Goal: Transaction & Acquisition: Purchase product/service

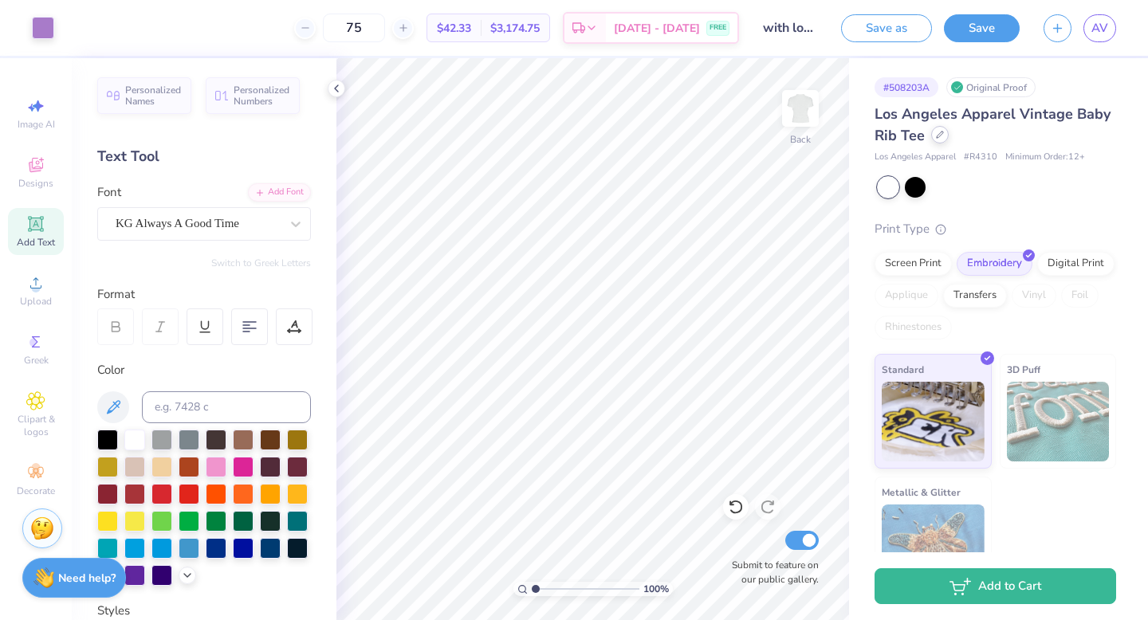
click at [937, 143] on div at bounding box center [940, 135] width 18 height 18
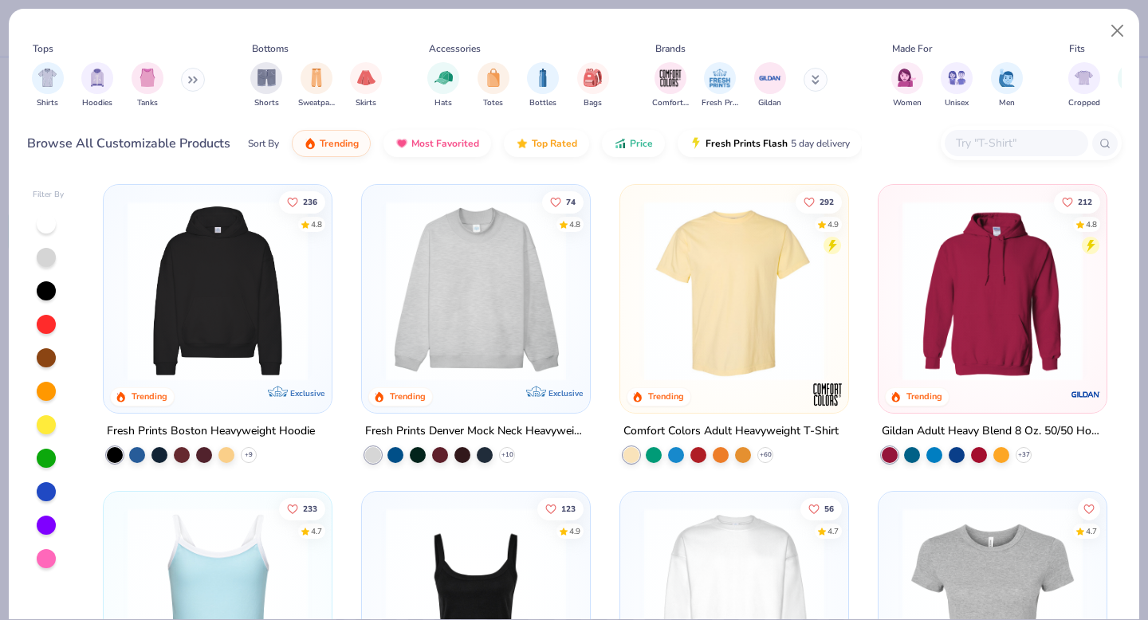
click at [969, 148] on input "text" at bounding box center [1015, 143] width 123 height 18
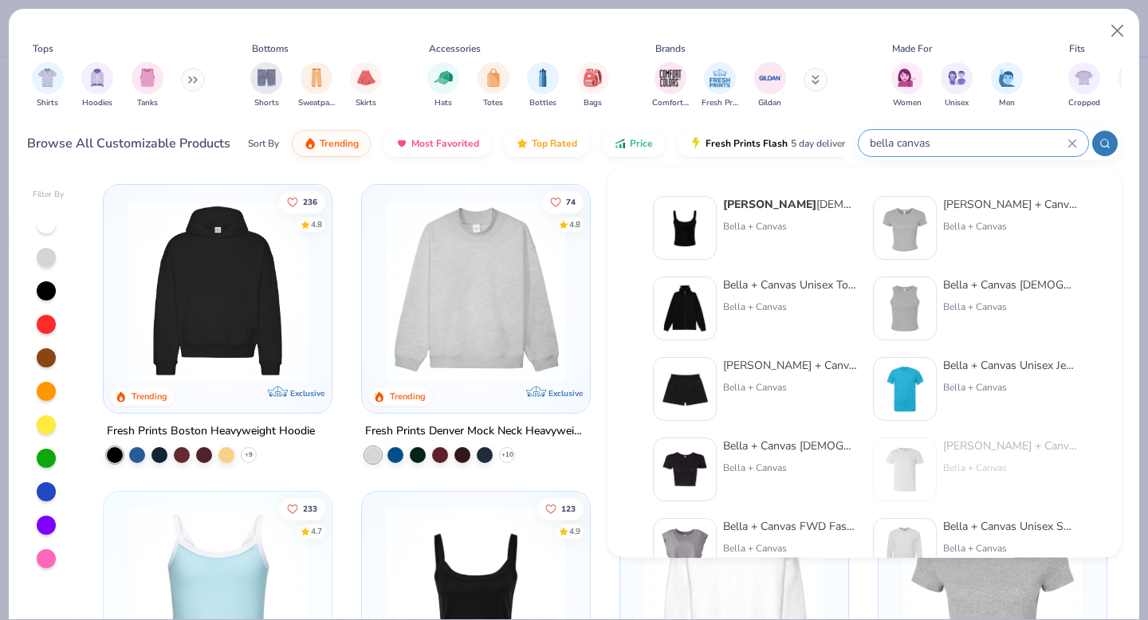
type input "bella canvas"
click at [720, 220] on div "Bella Canvas [DEMOGRAPHIC_DATA]' Micro Ribbed Scoop Tank Bella + Canvas" at bounding box center [755, 228] width 204 height 64
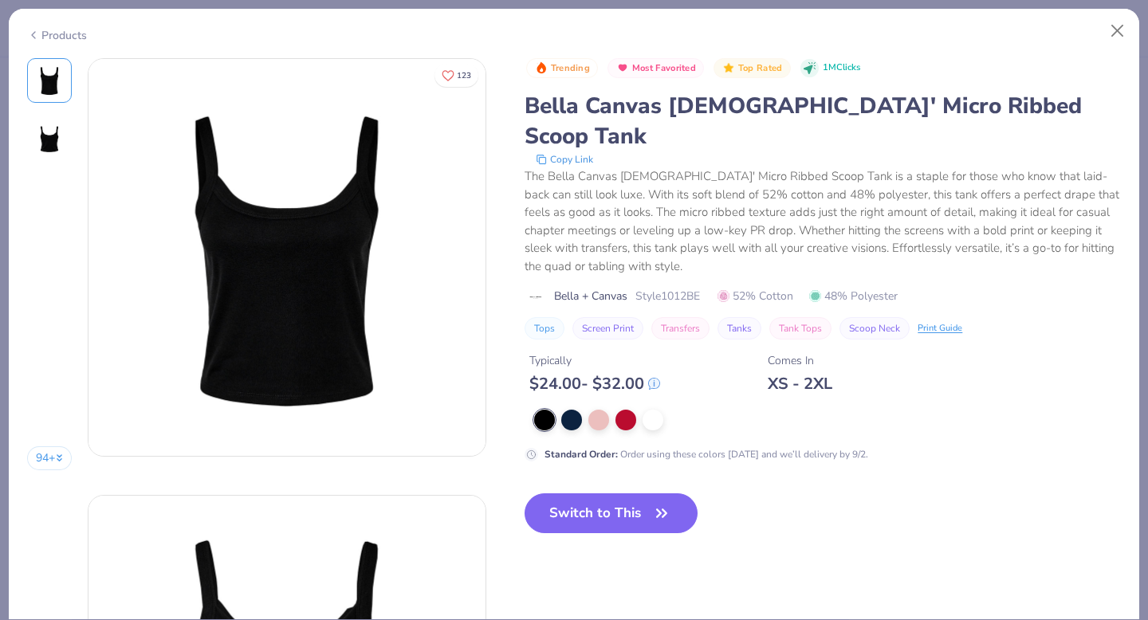
type input "with love, alpha chi"
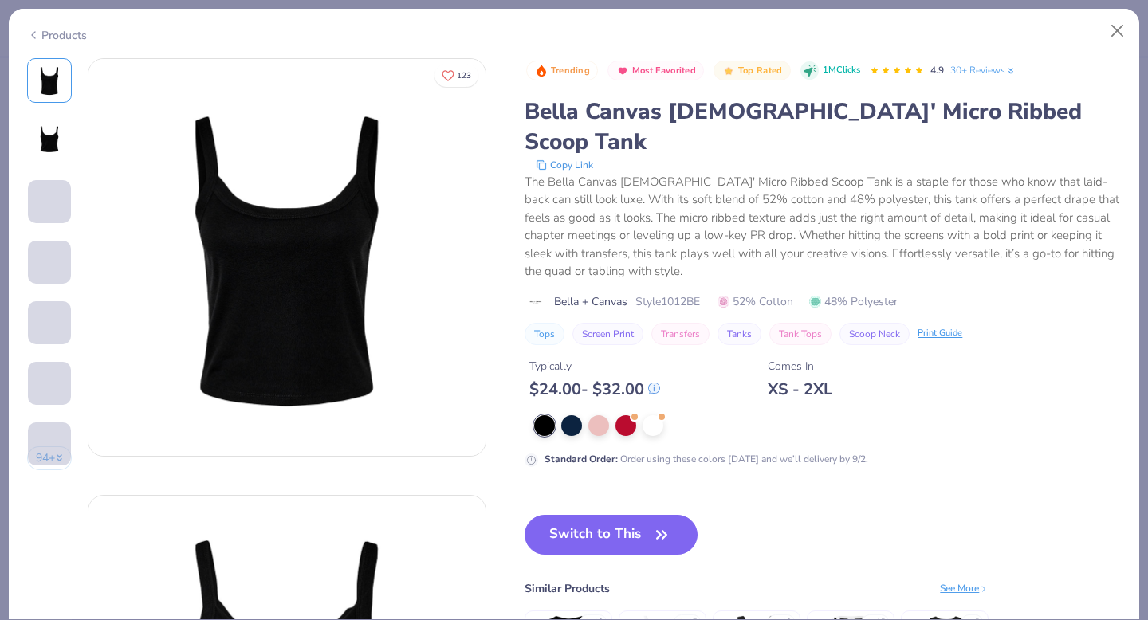
type input "75"
click at [651, 414] on div at bounding box center [653, 424] width 21 height 21
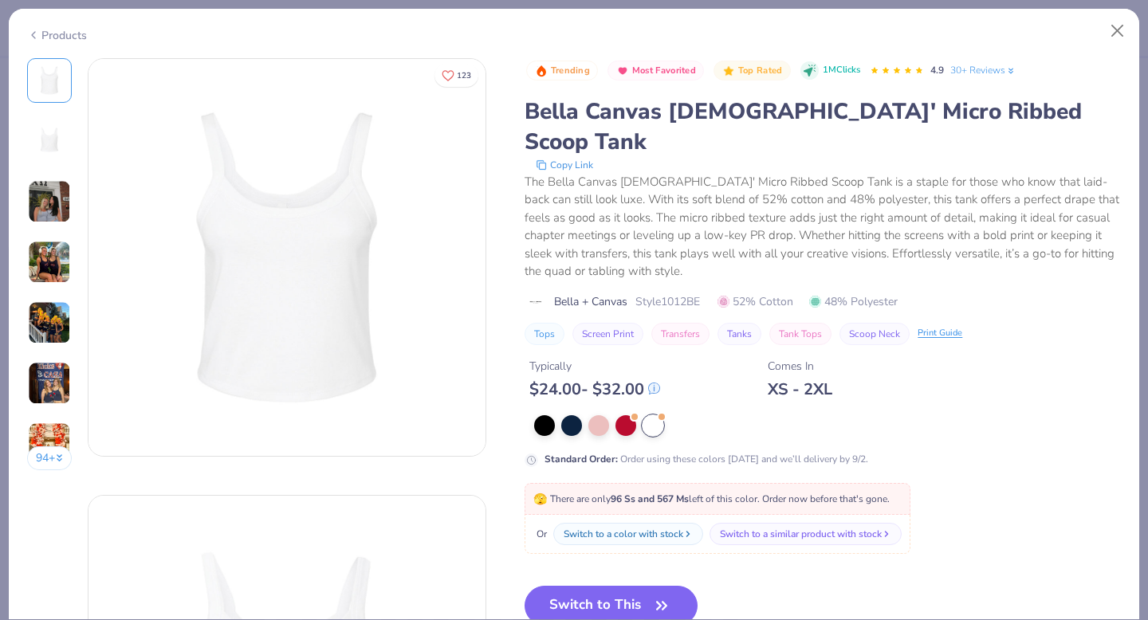
click at [49, 200] on img at bounding box center [49, 201] width 43 height 43
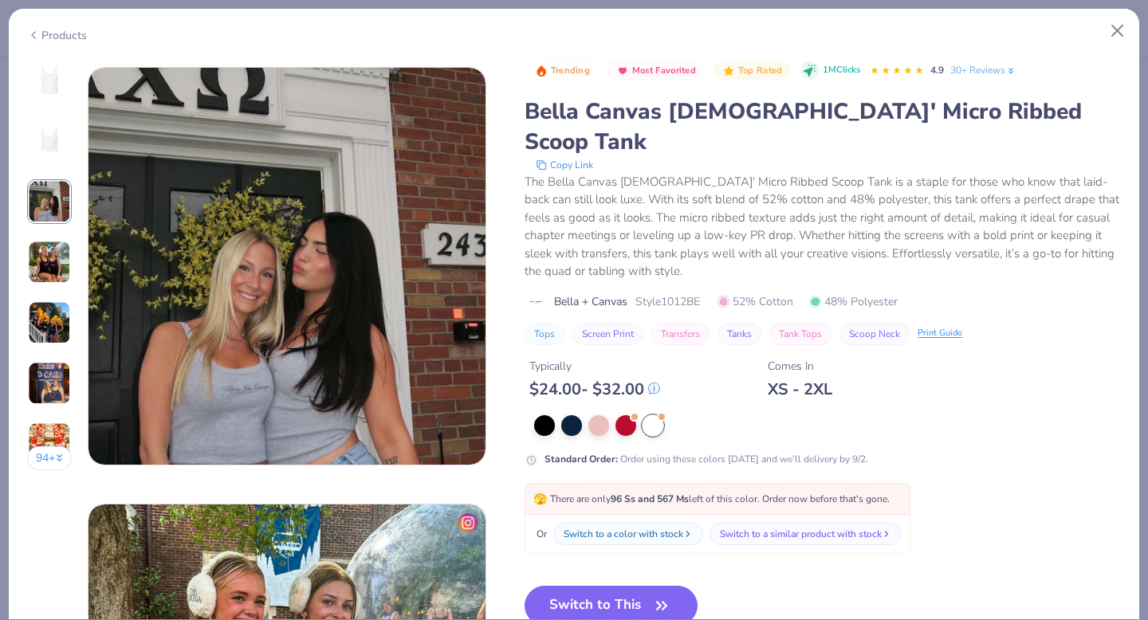
scroll to position [874, 0]
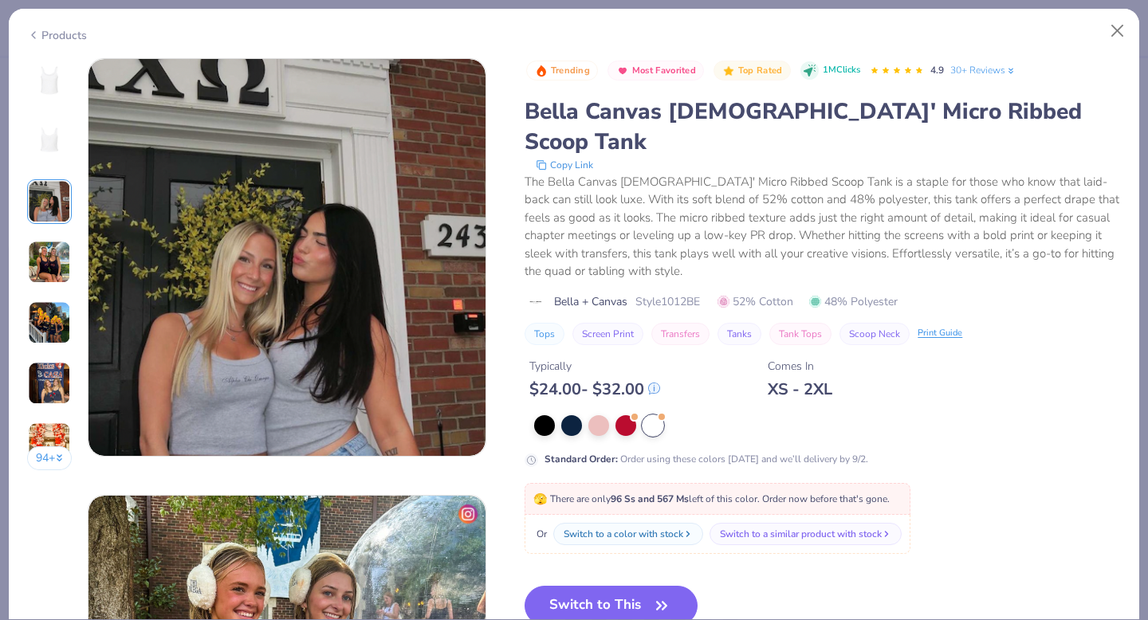
click at [48, 247] on img at bounding box center [49, 262] width 43 height 43
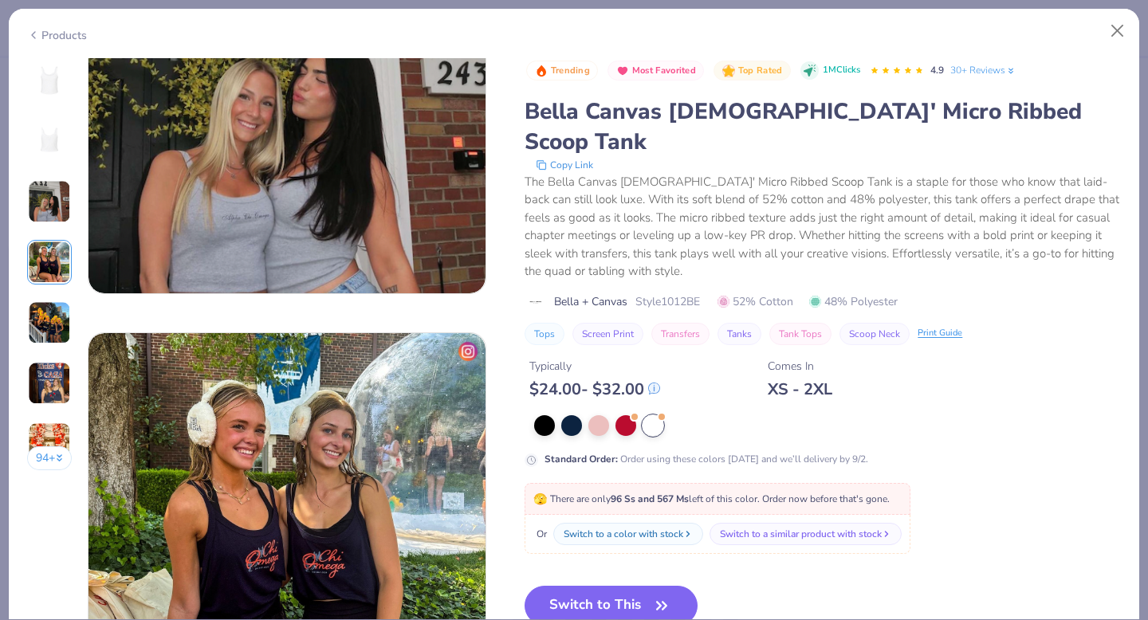
scroll to position [1311, 0]
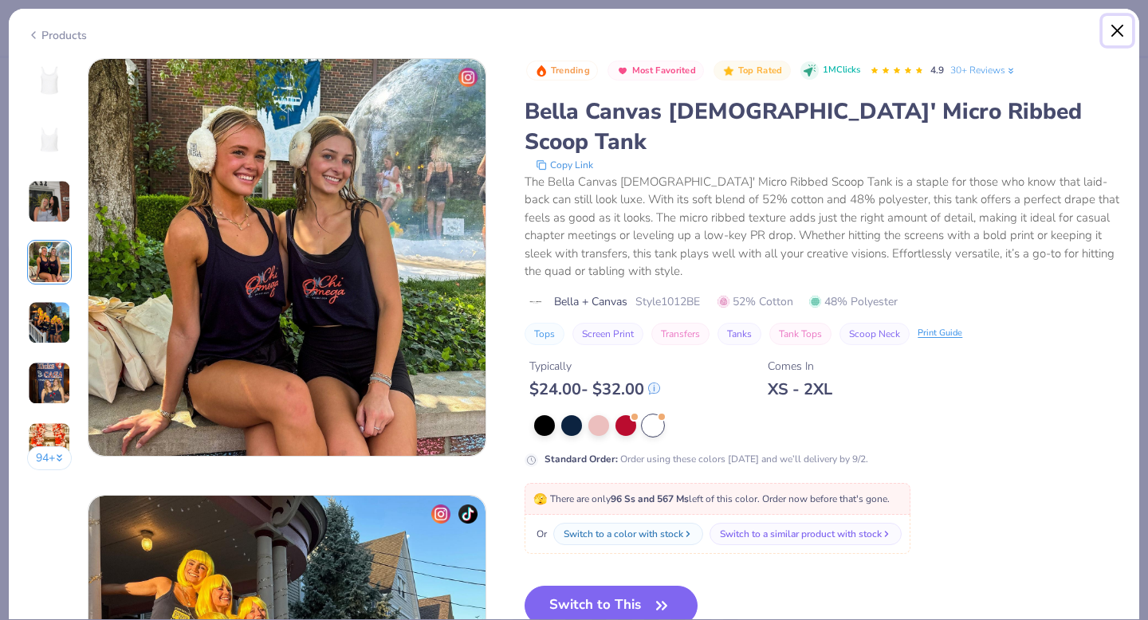
click at [1119, 29] on button "Close" at bounding box center [1118, 31] width 30 height 30
type textarea "x"
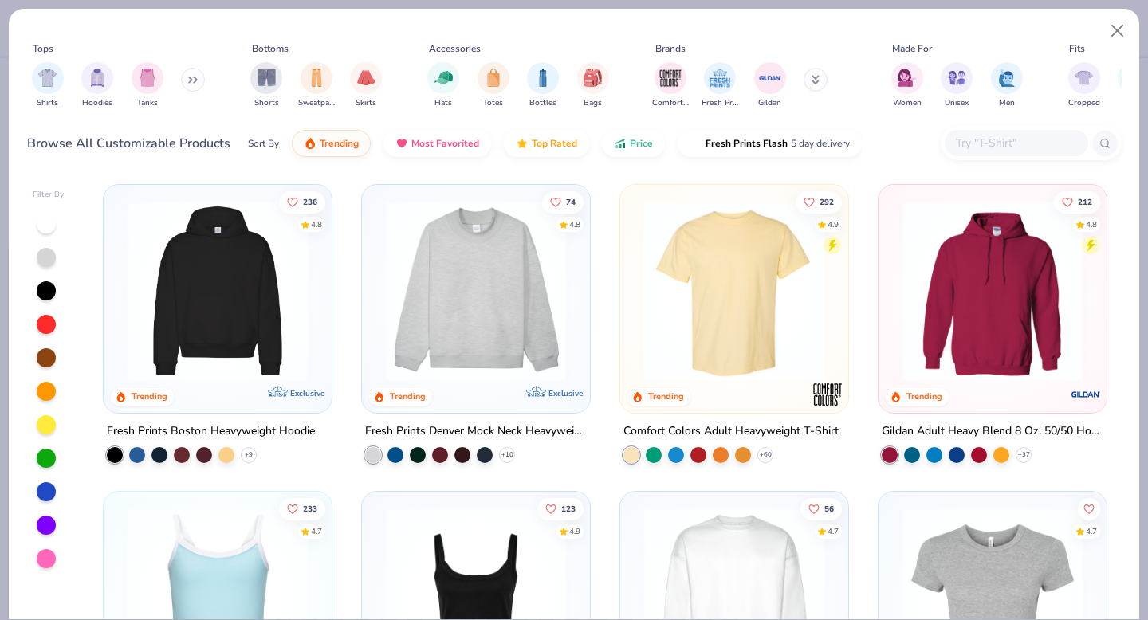
click at [982, 145] on input "text" at bounding box center [1015, 143] width 123 height 18
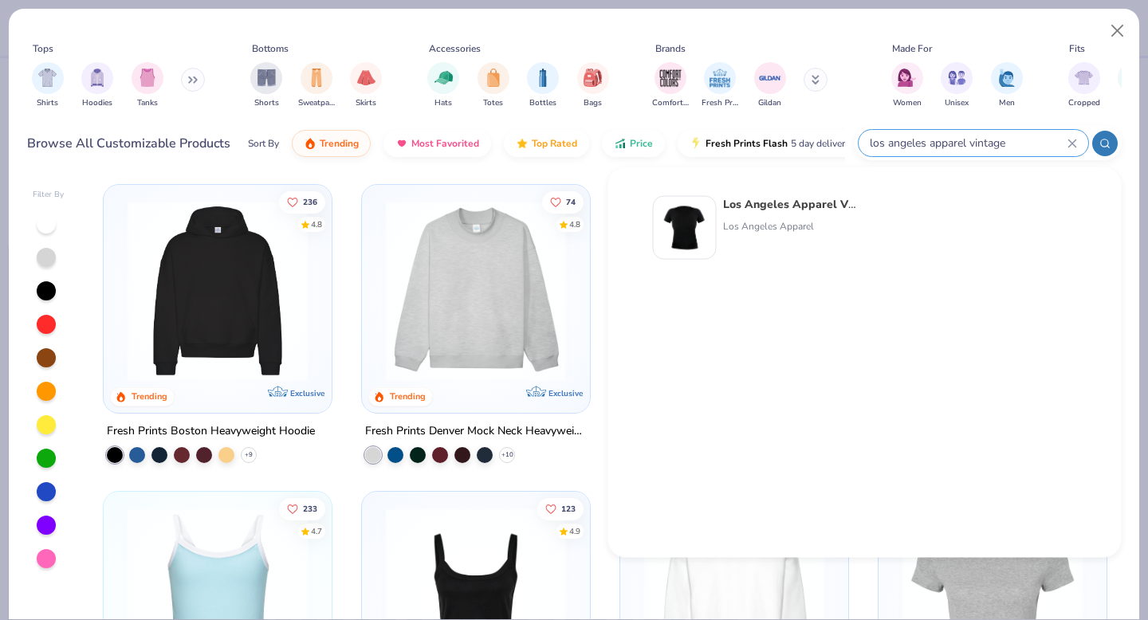
type input "los angeles apparel vintage"
click at [778, 208] on strong "Los Angeles Apparel Vintage" at bounding box center [802, 204] width 159 height 15
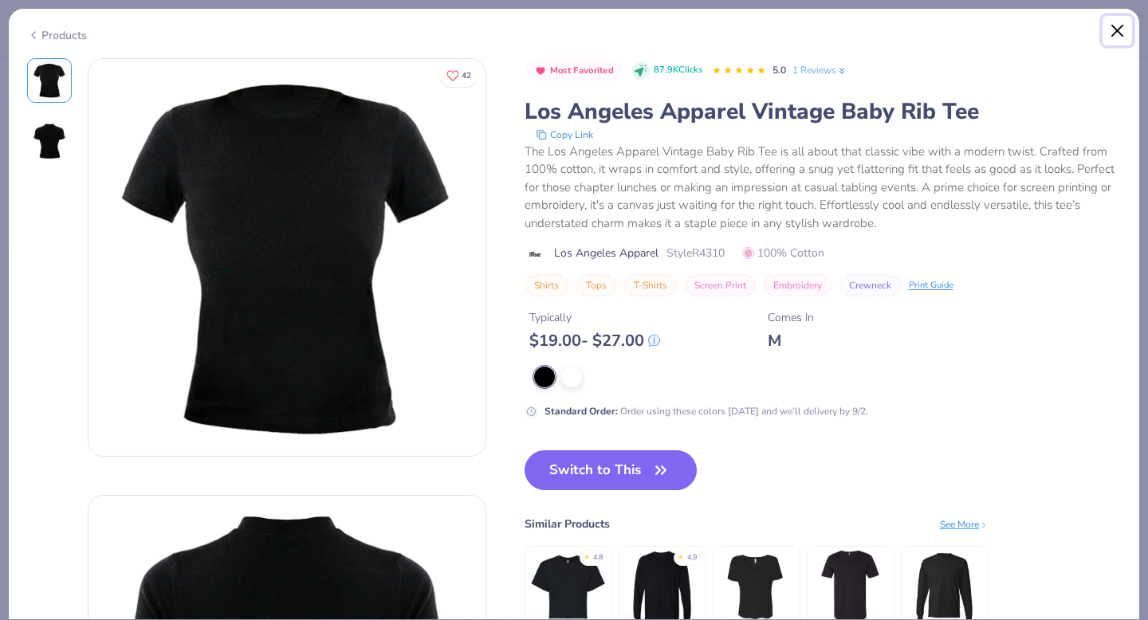
click at [1123, 31] on button "Close" at bounding box center [1118, 31] width 30 height 30
type textarea "x"
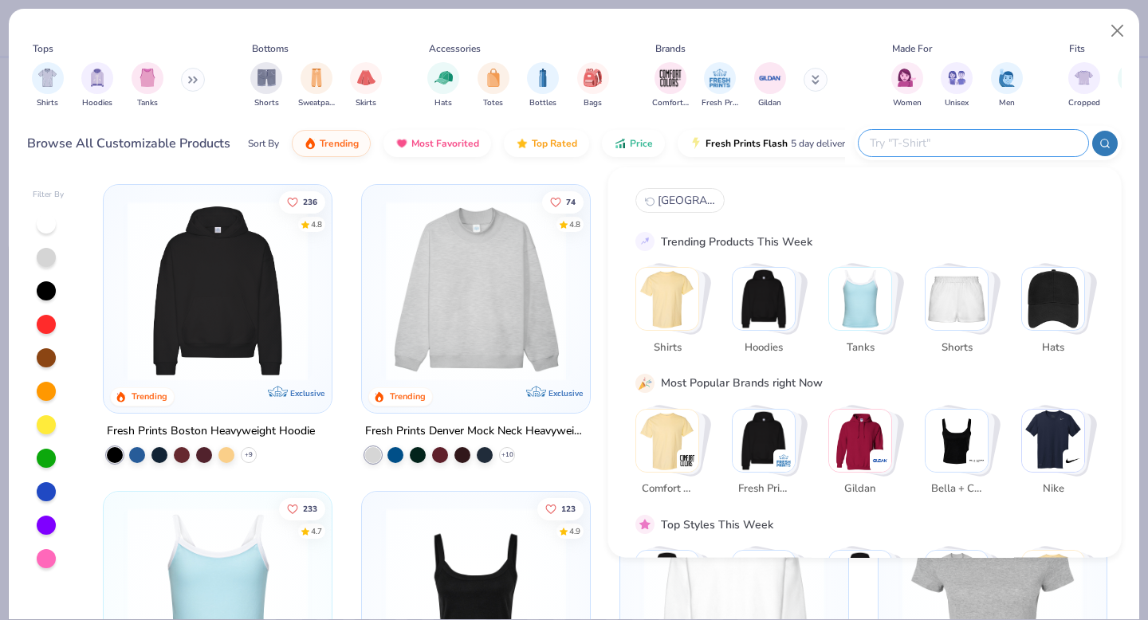
click at [1023, 144] on input "text" at bounding box center [972, 143] width 209 height 18
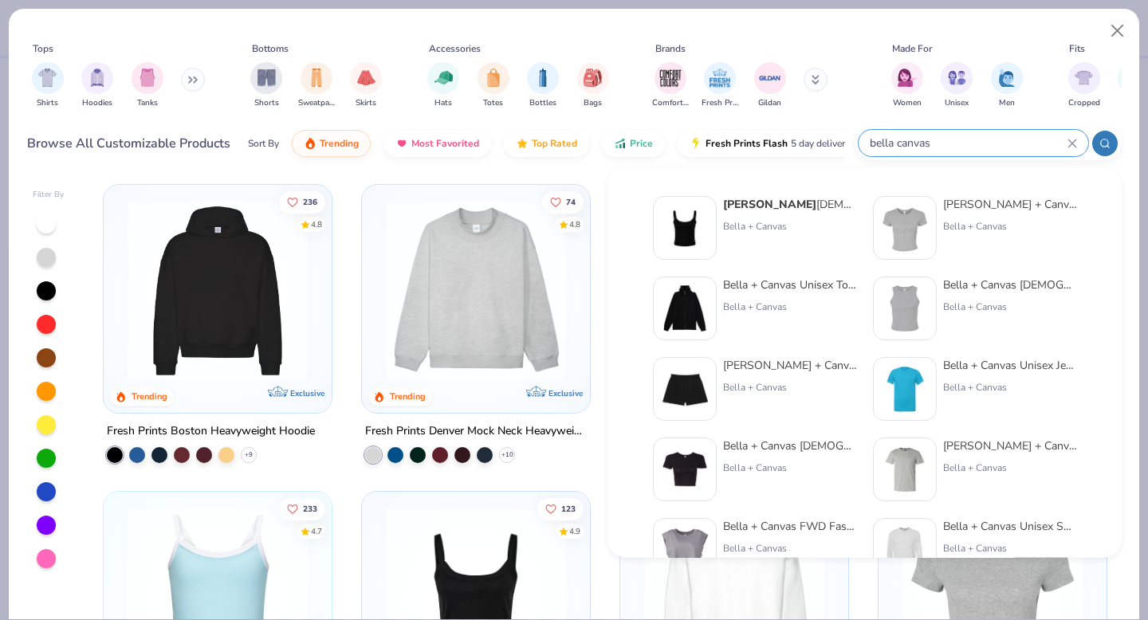
type input "bella canvas"
click at [911, 237] on img at bounding box center [904, 227] width 49 height 49
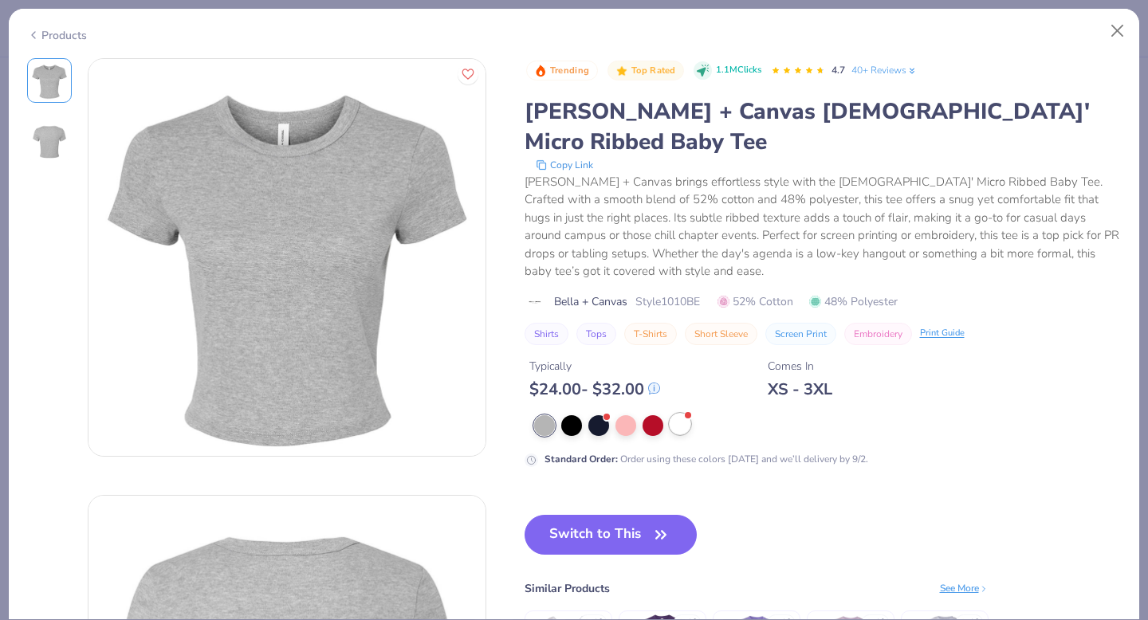
click at [673, 414] on div at bounding box center [680, 424] width 21 height 21
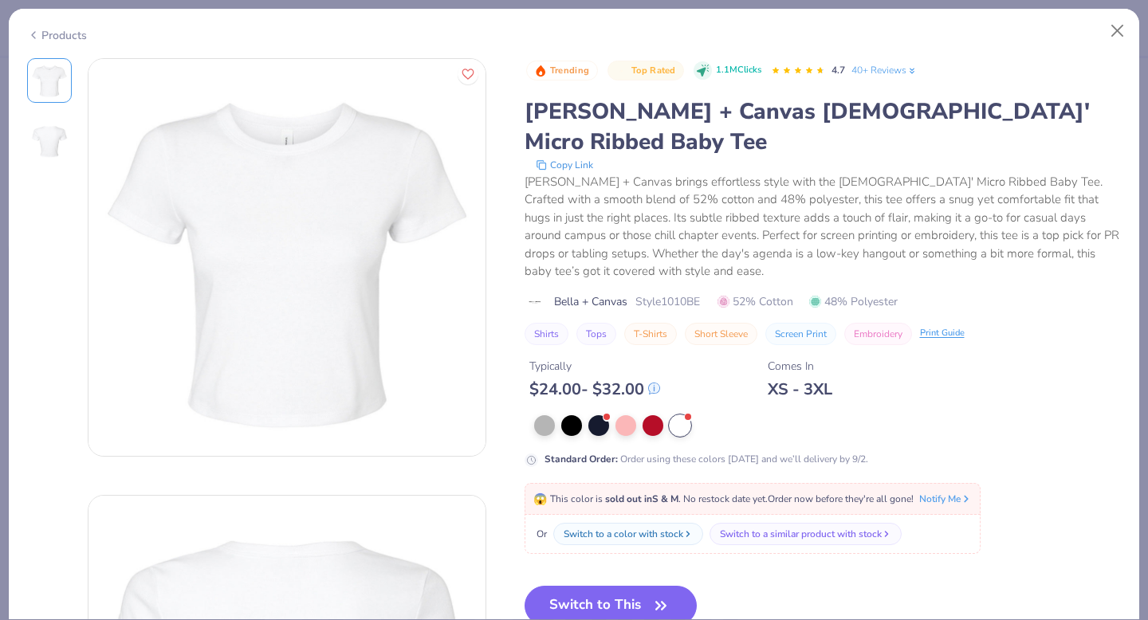
click at [56, 39] on div "Products" at bounding box center [57, 35] width 60 height 17
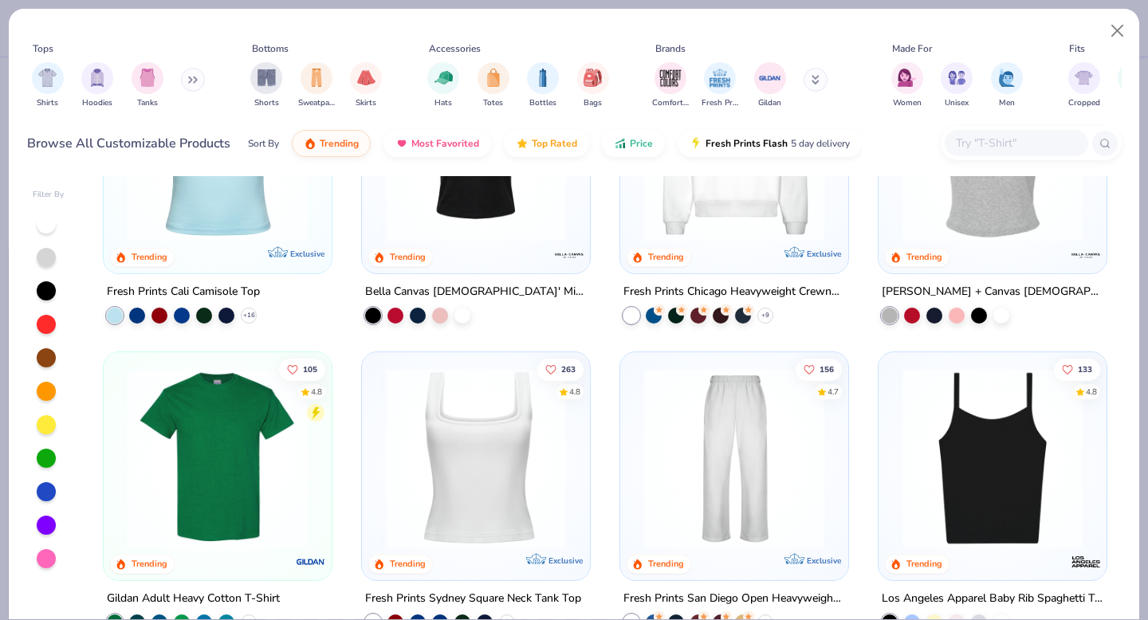
scroll to position [448, 0]
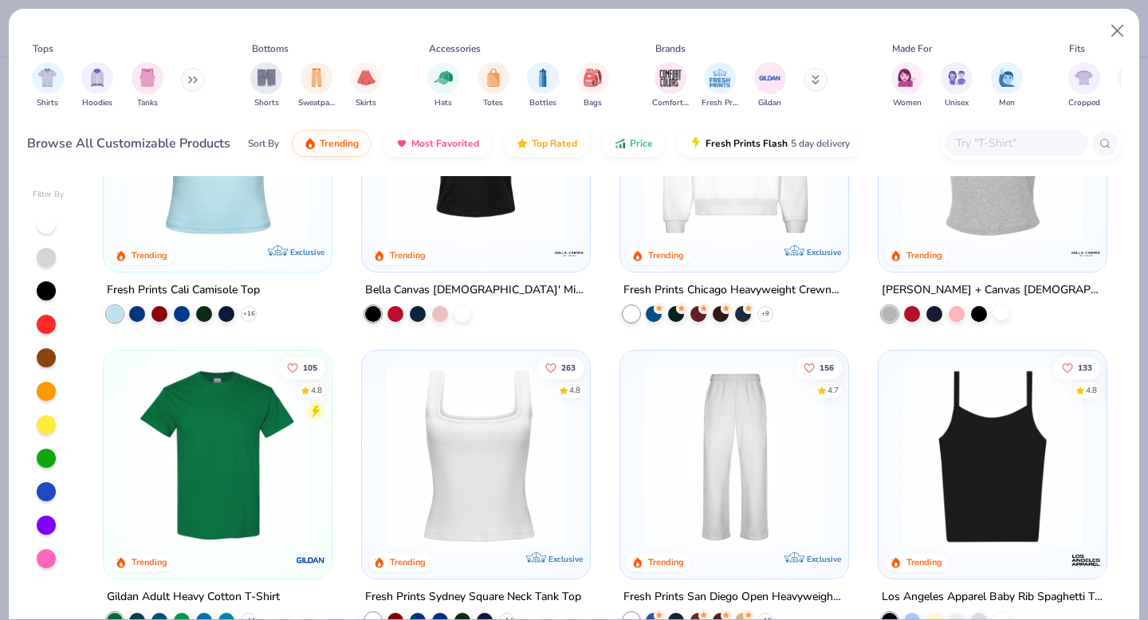
click at [997, 315] on div at bounding box center [1001, 312] width 16 height 16
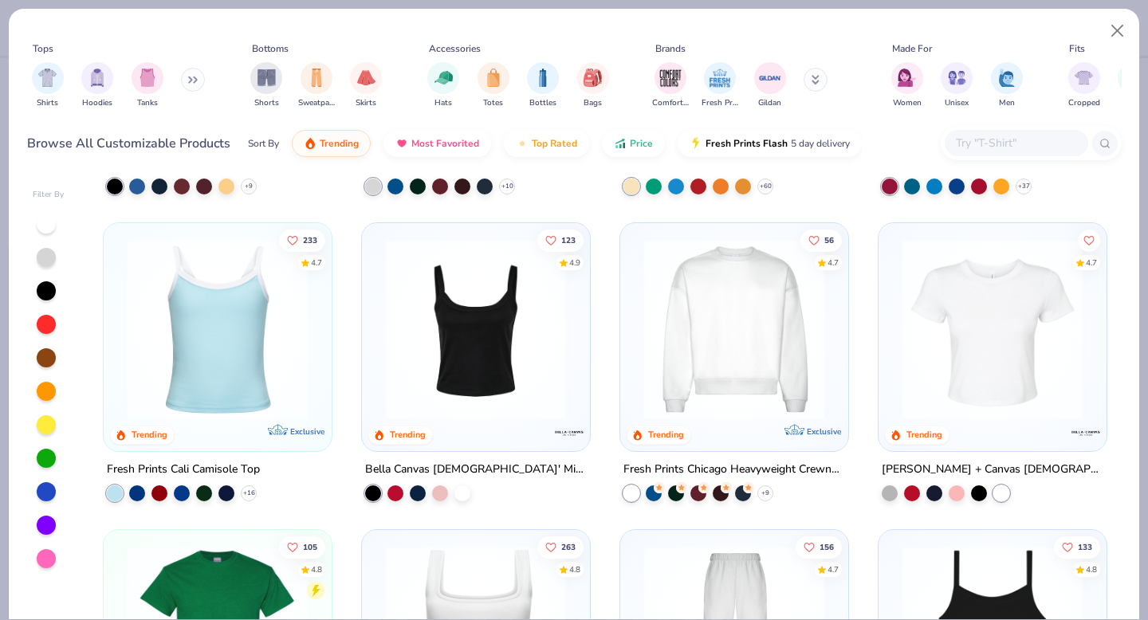
scroll to position [266, 0]
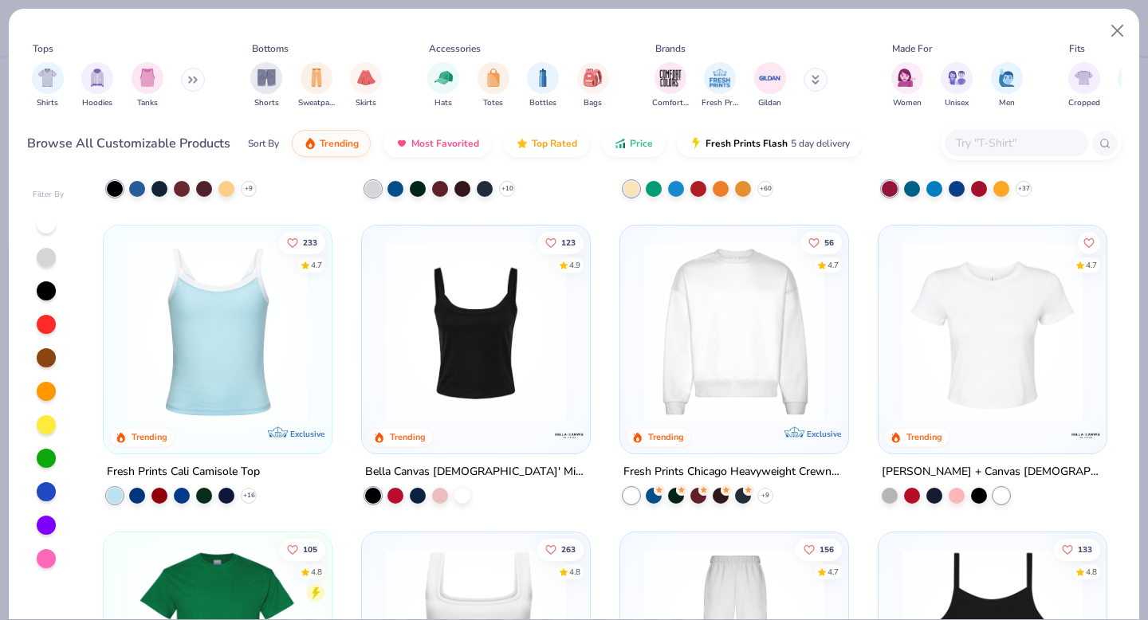
click at [997, 315] on img at bounding box center [993, 332] width 196 height 180
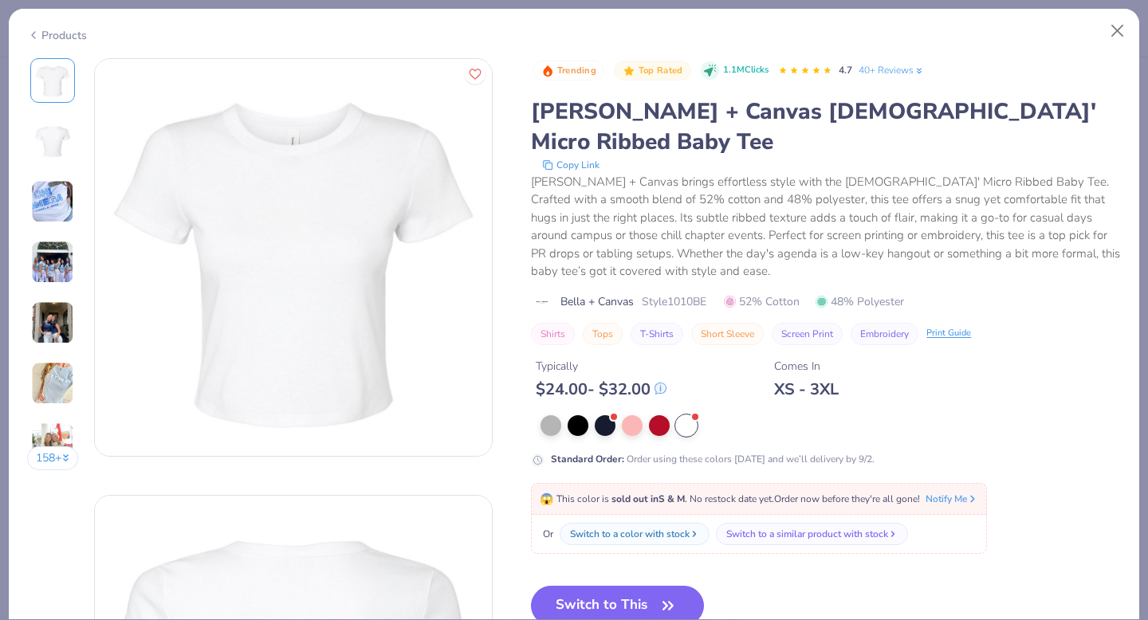
click at [57, 198] on img at bounding box center [52, 201] width 43 height 43
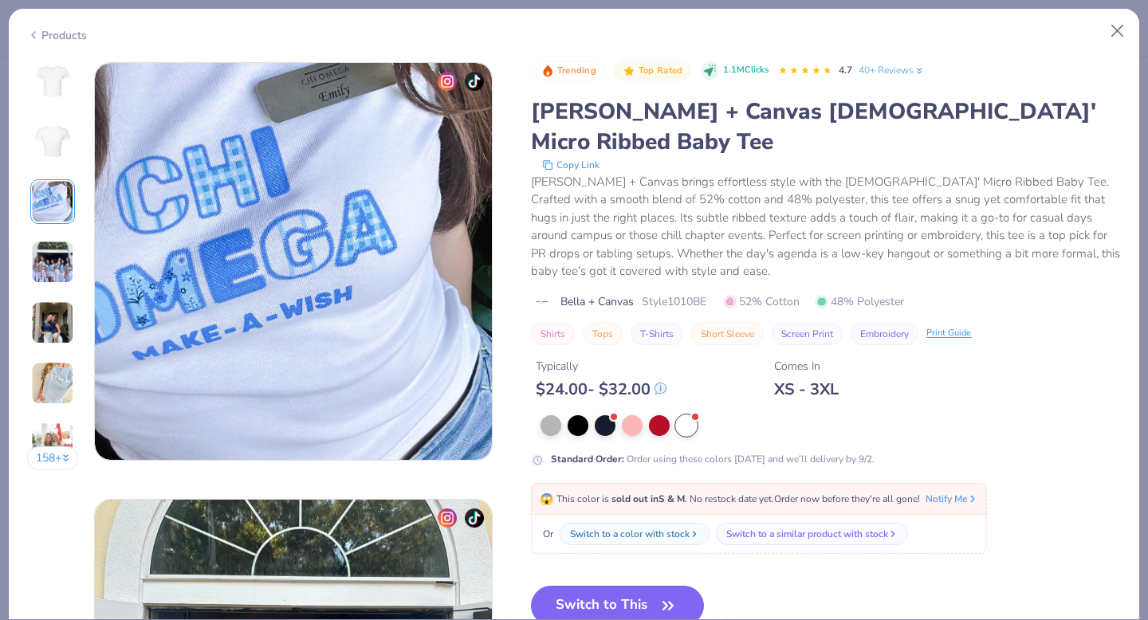
scroll to position [874, 0]
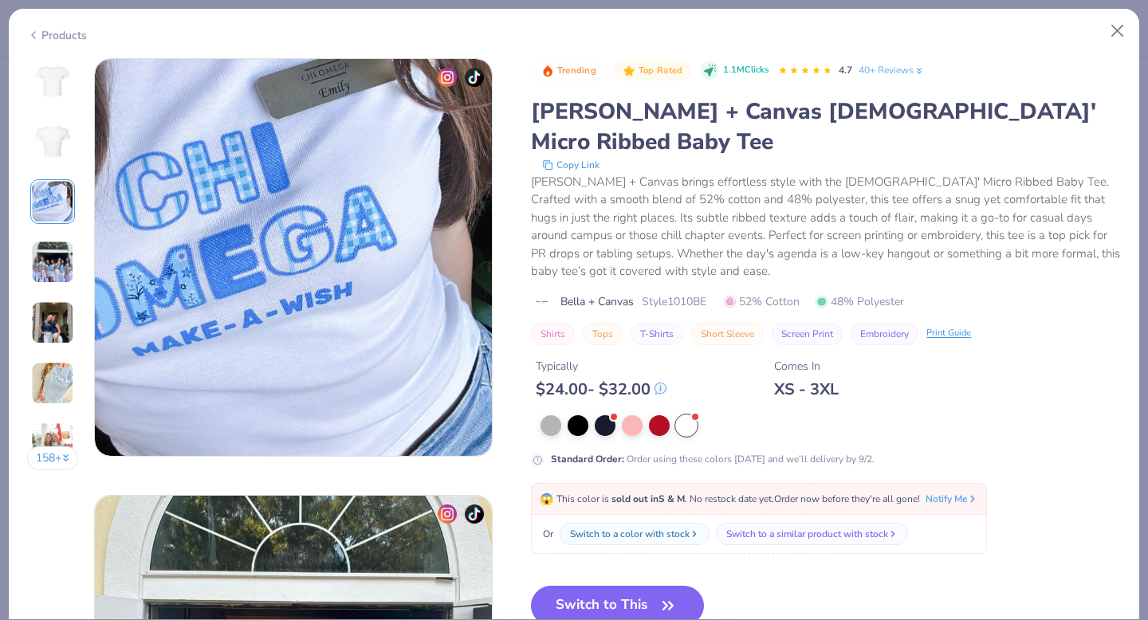
click at [33, 251] on img at bounding box center [52, 262] width 43 height 43
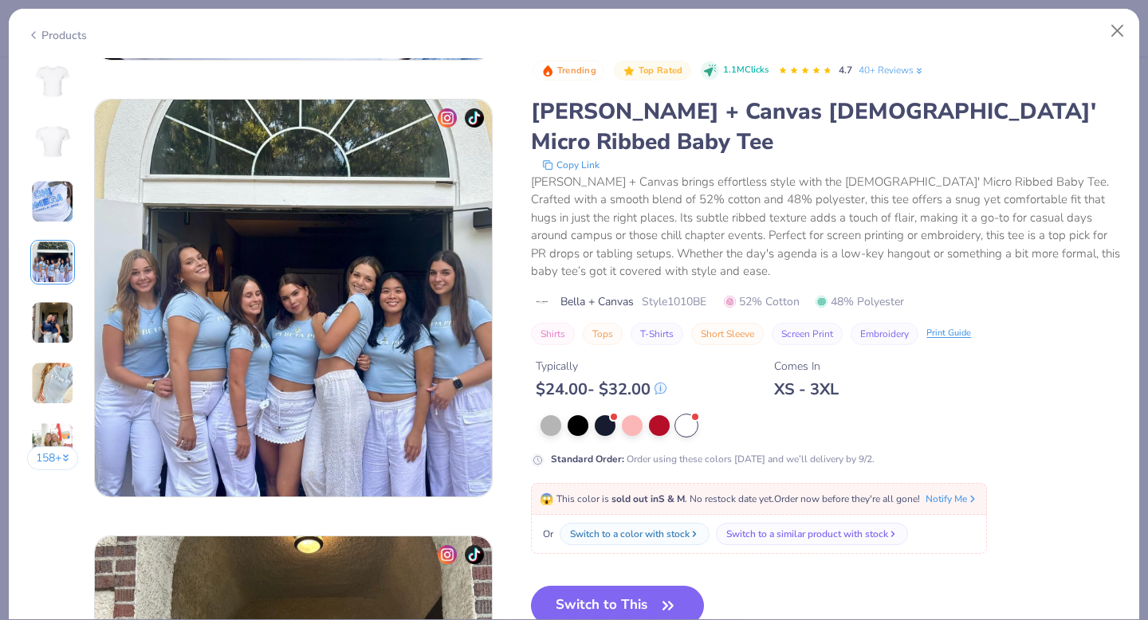
scroll to position [1311, 0]
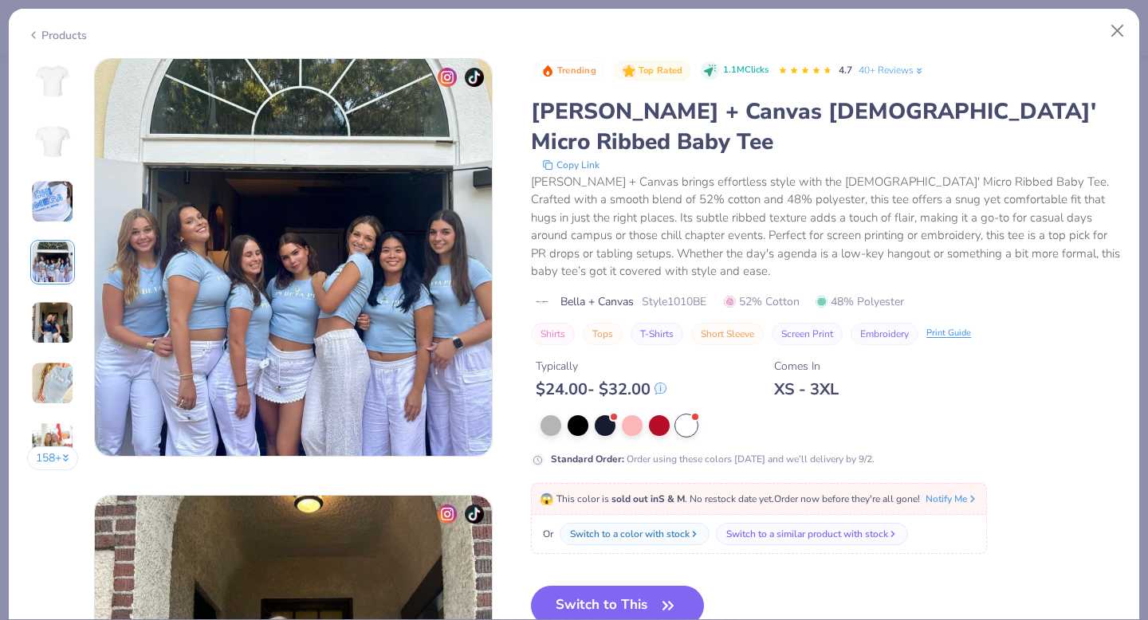
click at [45, 344] on div at bounding box center [52, 323] width 45 height 45
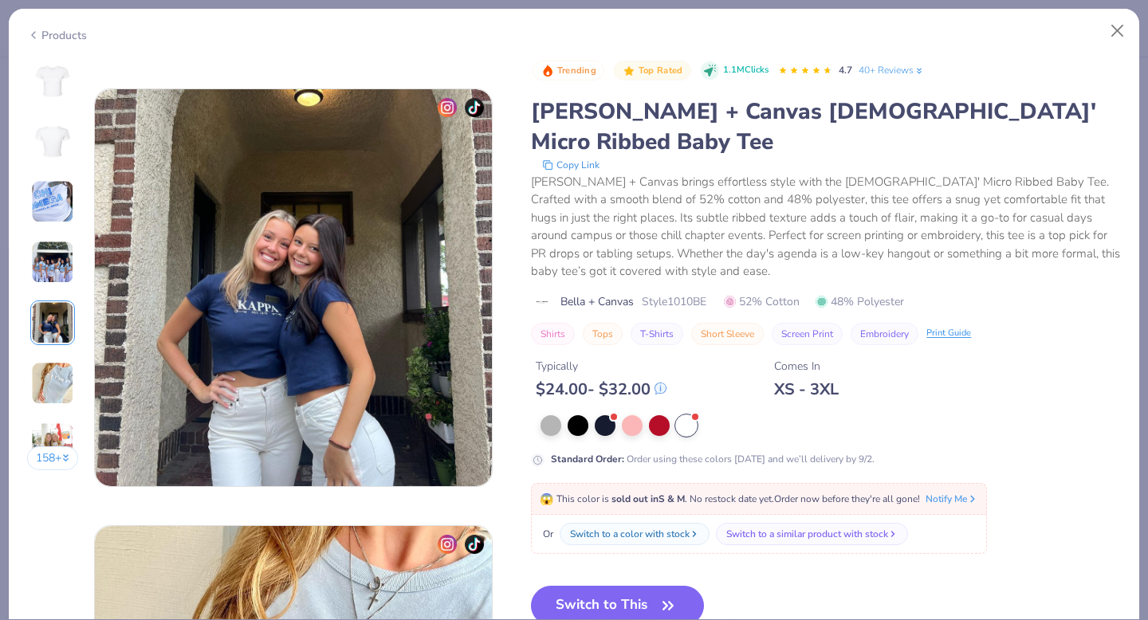
scroll to position [1748, 0]
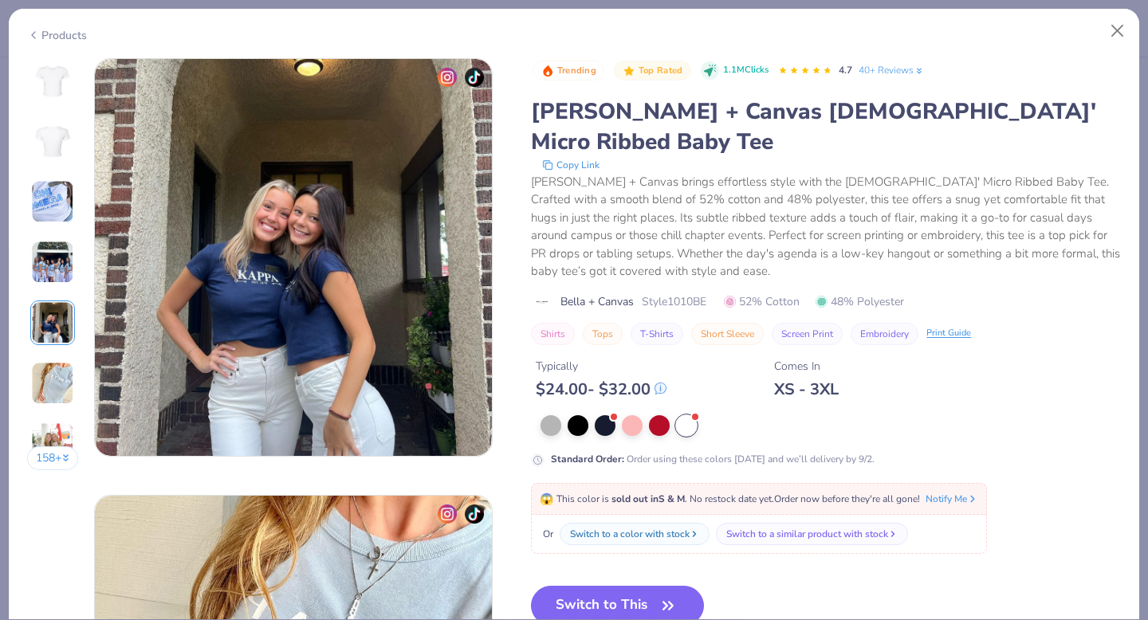
click at [52, 367] on img at bounding box center [52, 383] width 43 height 43
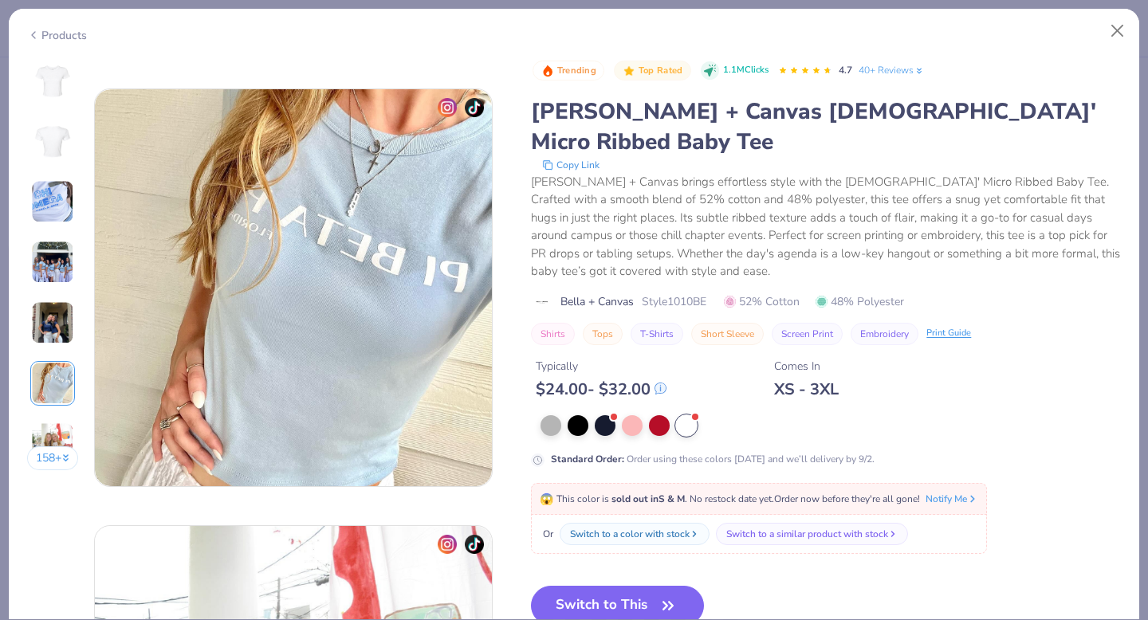
scroll to position [2185, 0]
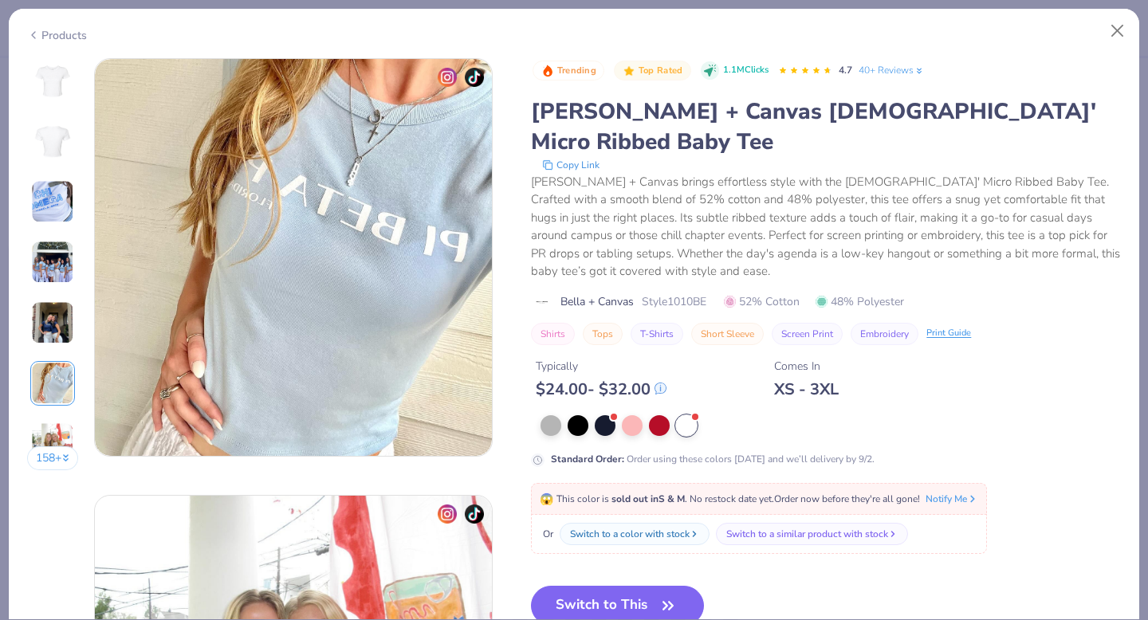
click at [53, 437] on img at bounding box center [52, 444] width 43 height 43
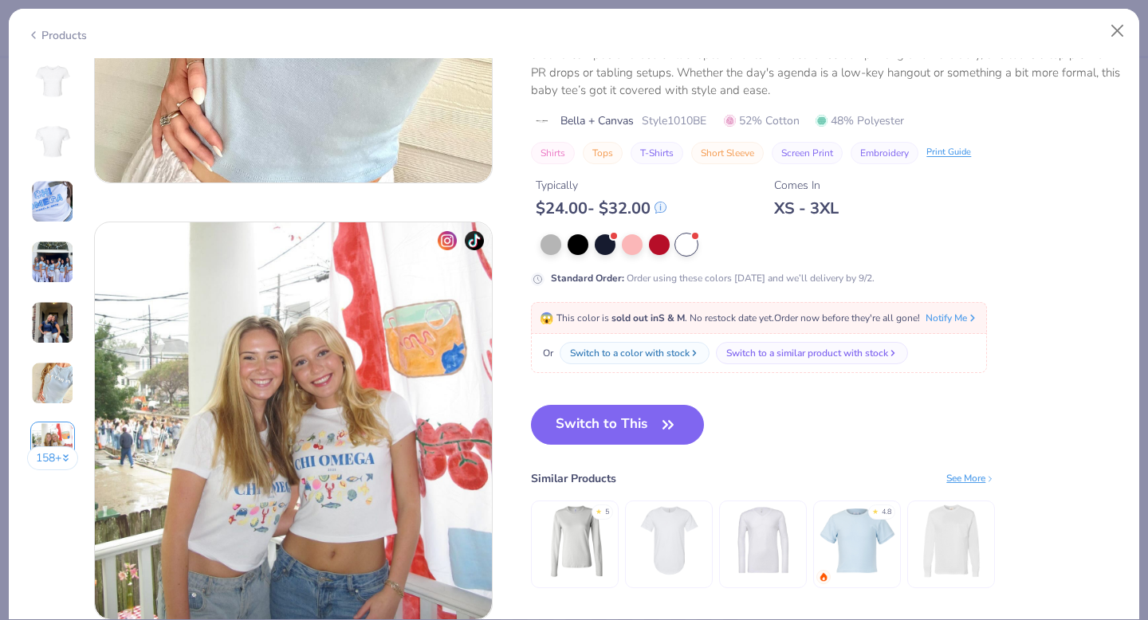
scroll to position [2622, 0]
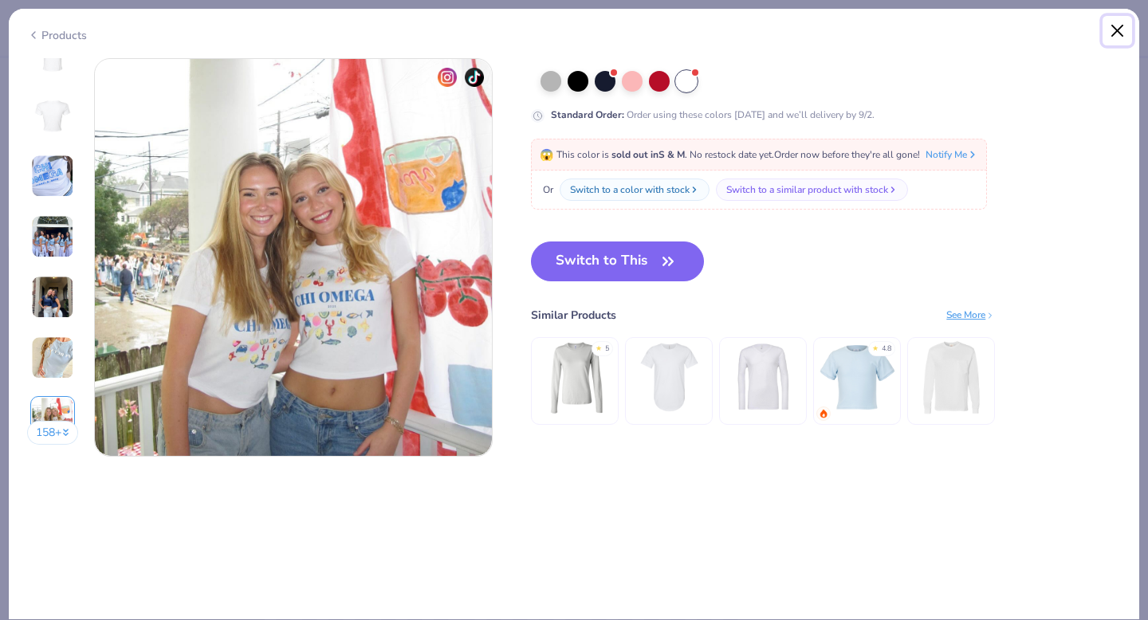
click at [1113, 42] on button "Close" at bounding box center [1118, 31] width 30 height 30
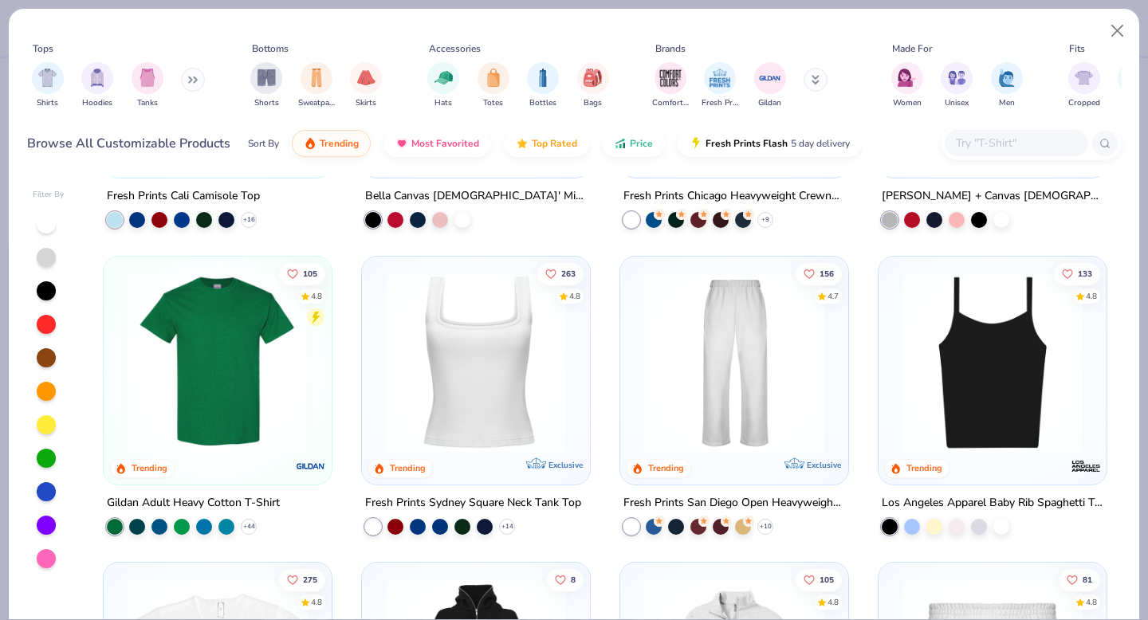
scroll to position [543, 0]
click at [1001, 160] on div "Browse All Customizable Products Sort By Trending Most Favorited Top Rated Pric…" at bounding box center [574, 143] width 1095 height 45
click at [975, 343] on img at bounding box center [993, 361] width 196 height 180
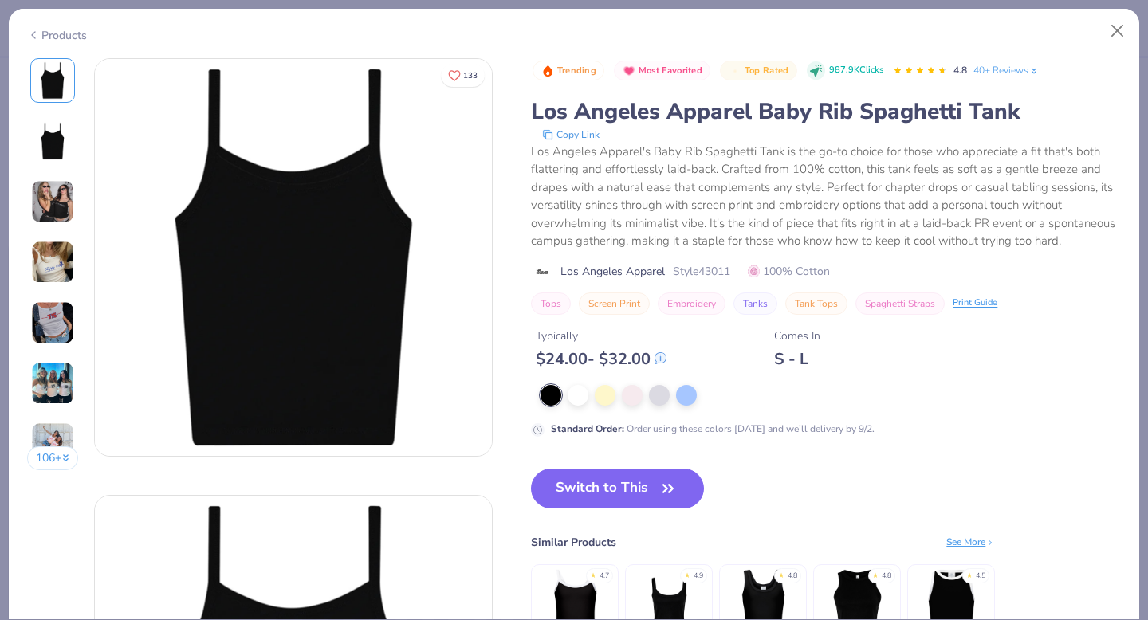
click at [53, 223] on div "106 +" at bounding box center [53, 270] width 52 height 424
click at [50, 200] on img at bounding box center [52, 201] width 43 height 43
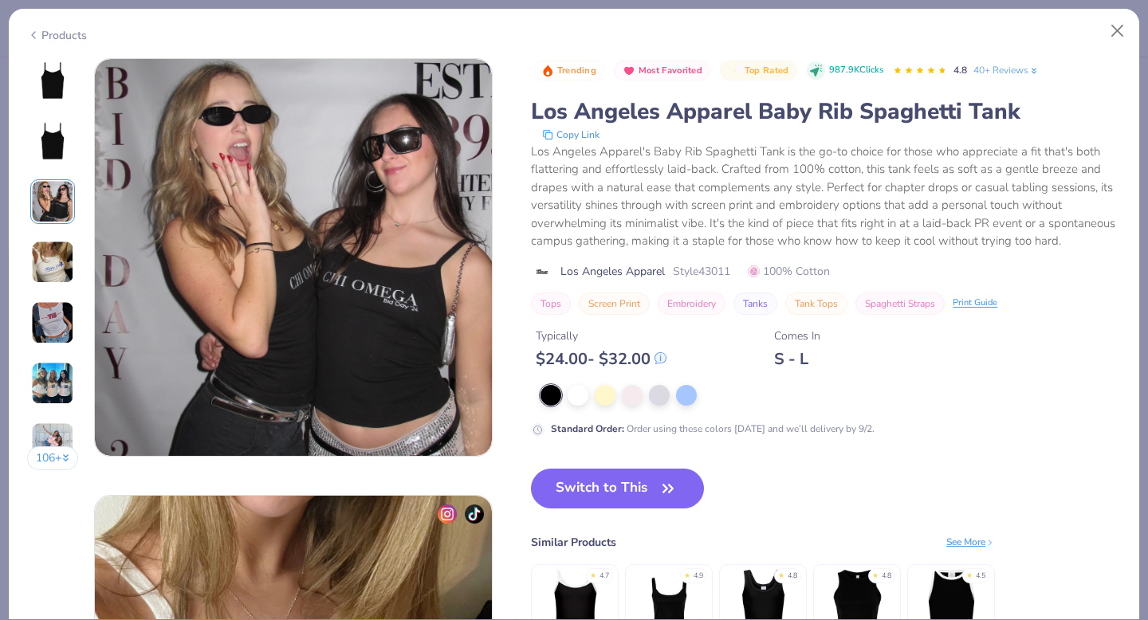
click at [56, 251] on img at bounding box center [52, 262] width 43 height 43
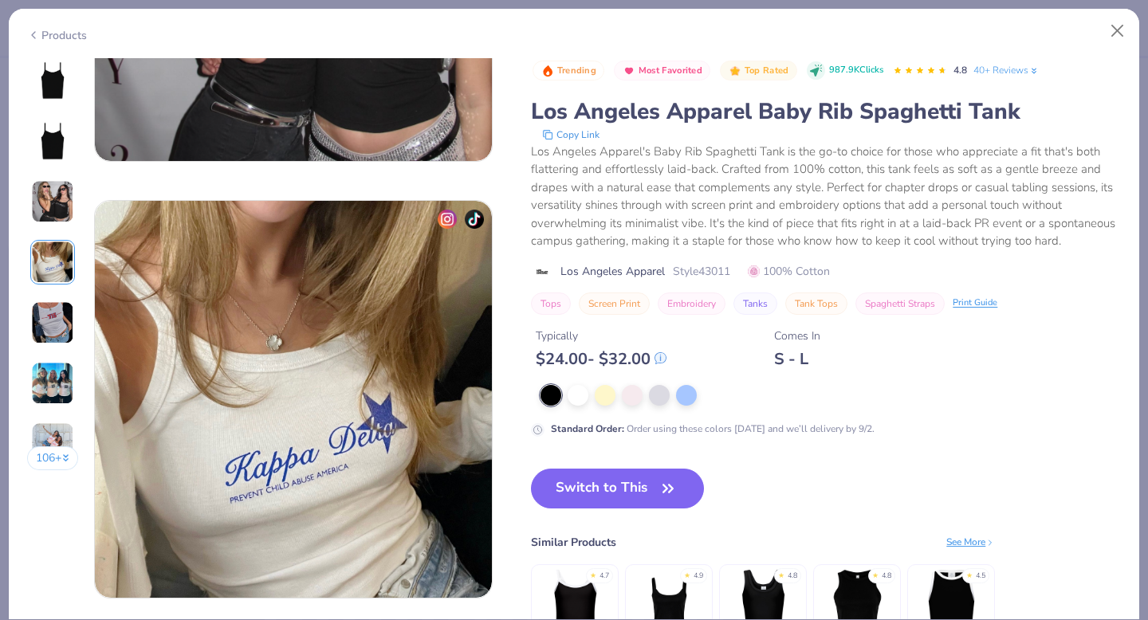
scroll to position [1311, 0]
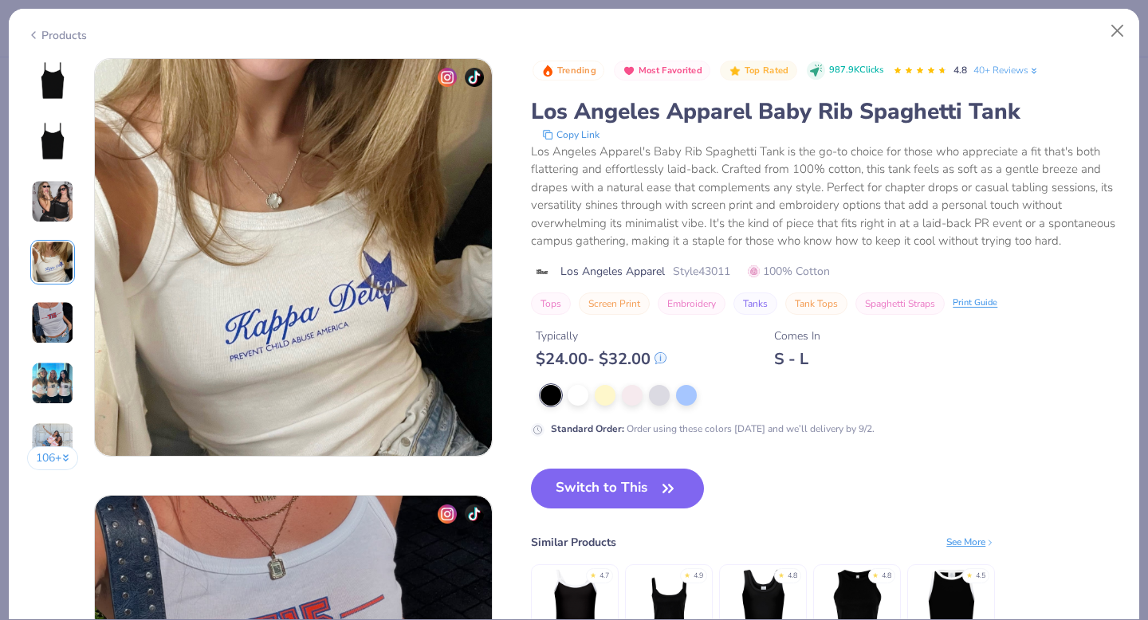
click at [53, 307] on img at bounding box center [52, 322] width 43 height 43
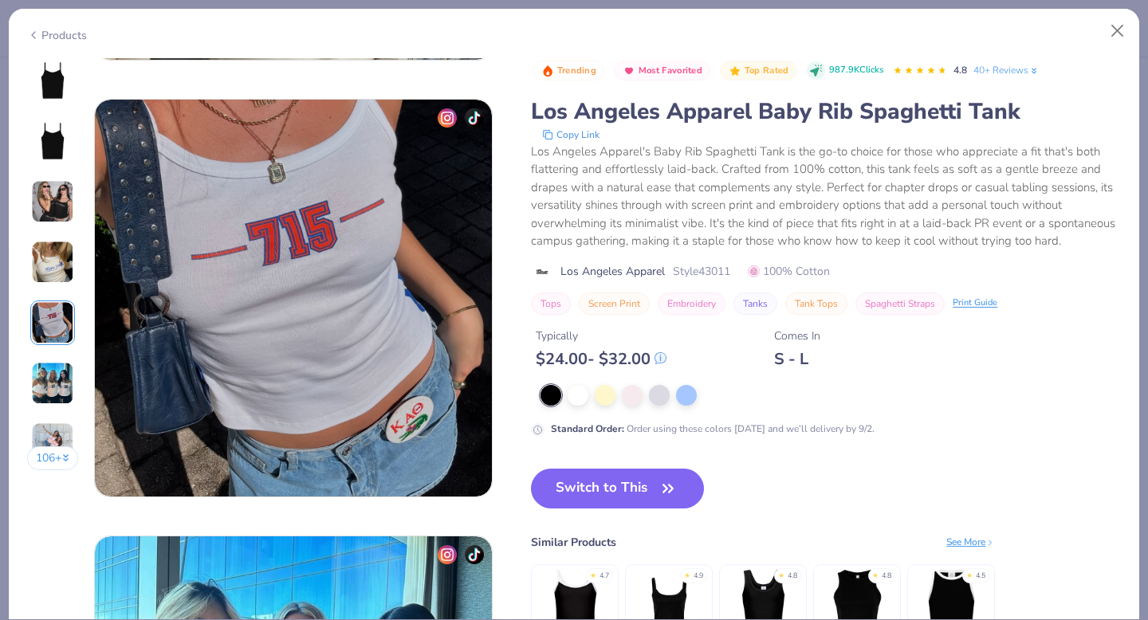
scroll to position [1748, 0]
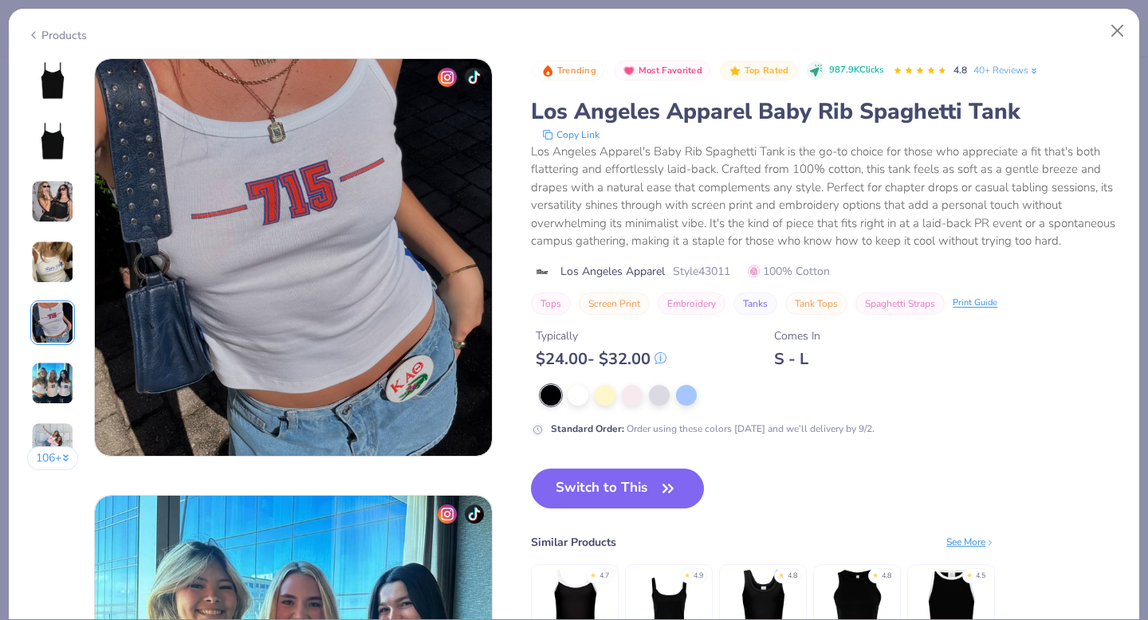
click at [57, 371] on img at bounding box center [52, 383] width 43 height 43
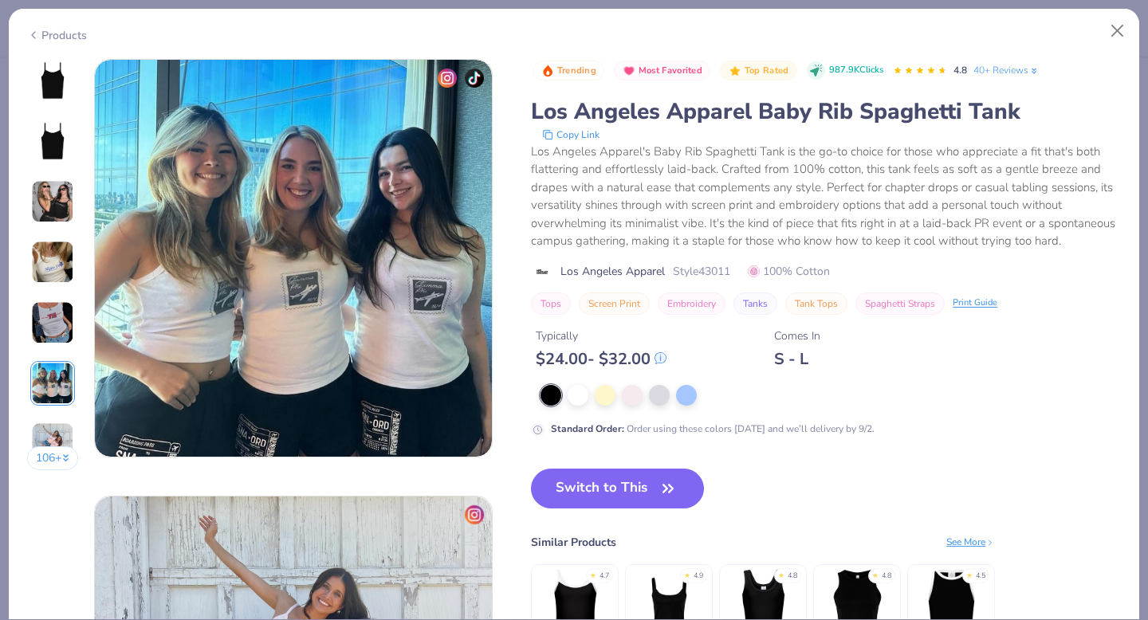
scroll to position [2185, 0]
click at [69, 32] on div "Products" at bounding box center [57, 35] width 60 height 17
type textarea "x"
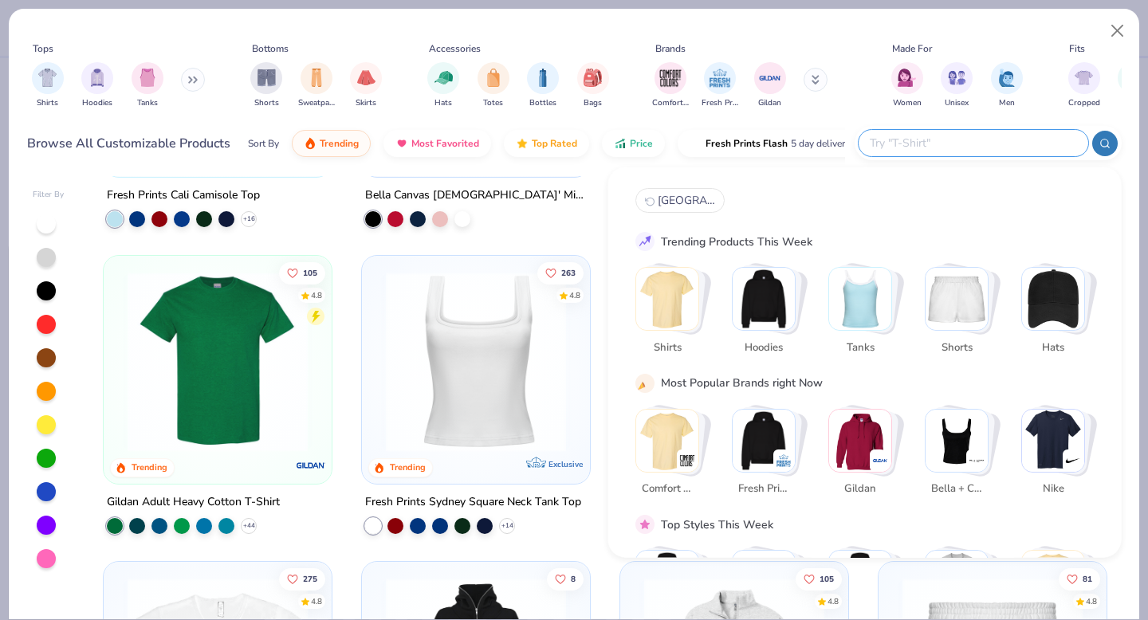
click at [973, 144] on input "text" at bounding box center [972, 143] width 209 height 18
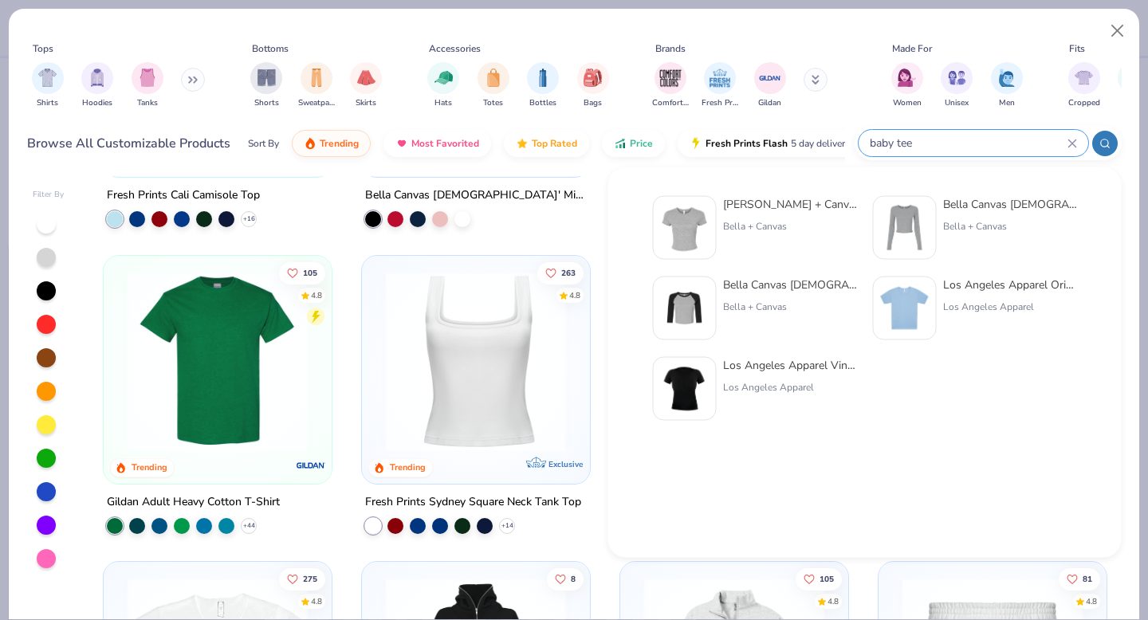
type input "baby tee"
click at [1016, 286] on div "Los Angeles Apparel Original Baby Rib Tee" at bounding box center [1010, 285] width 134 height 17
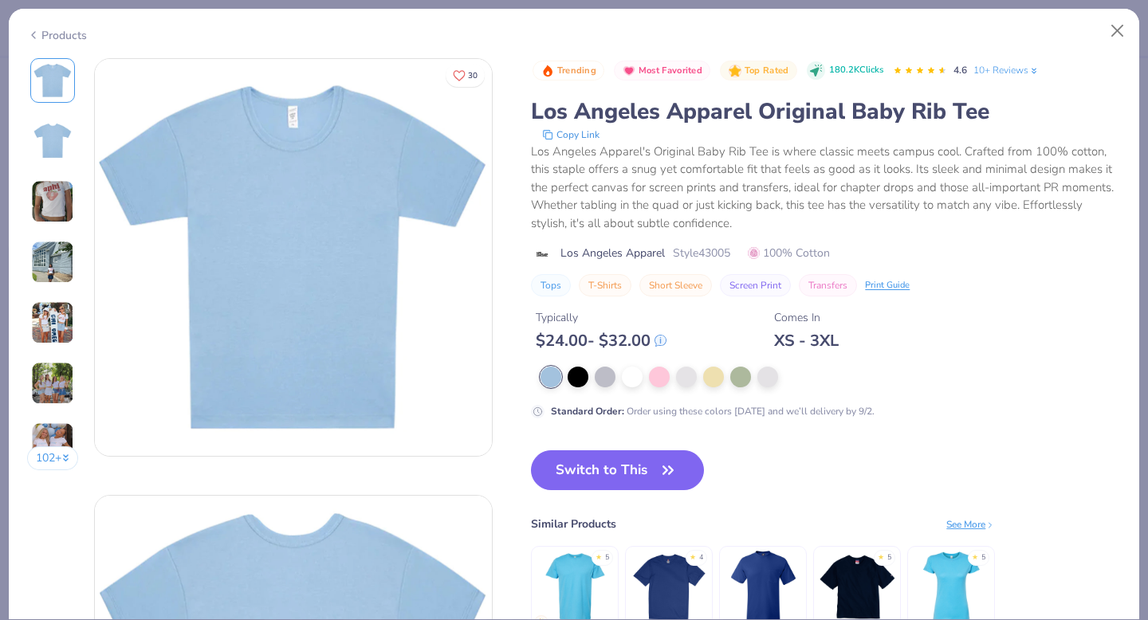
click at [57, 139] on img at bounding box center [52, 141] width 38 height 38
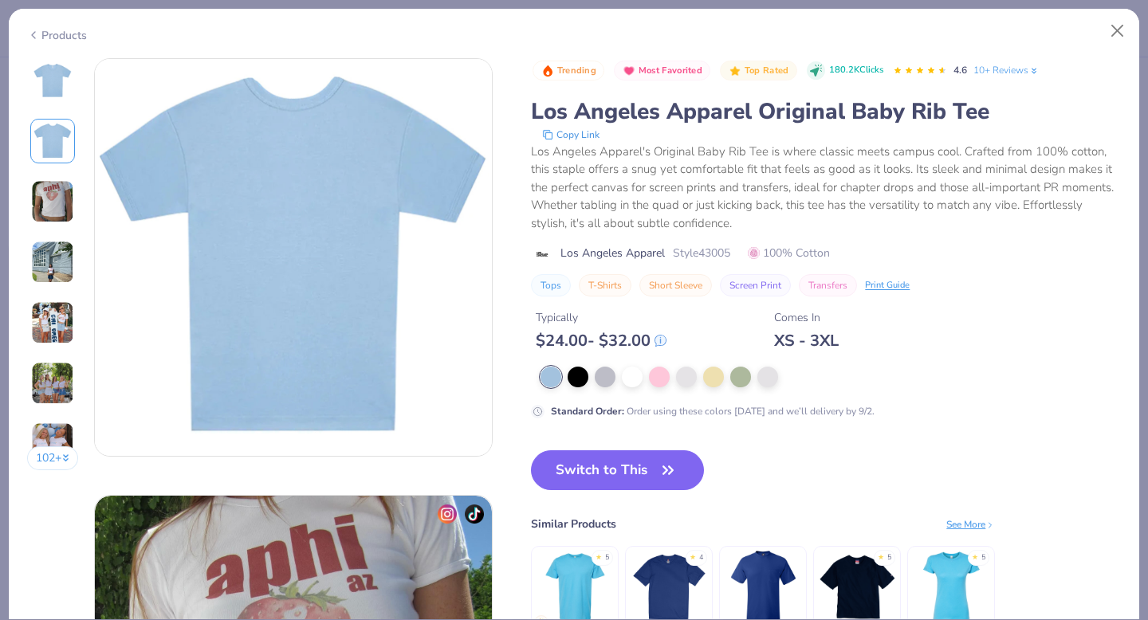
click at [52, 184] on img at bounding box center [52, 201] width 43 height 43
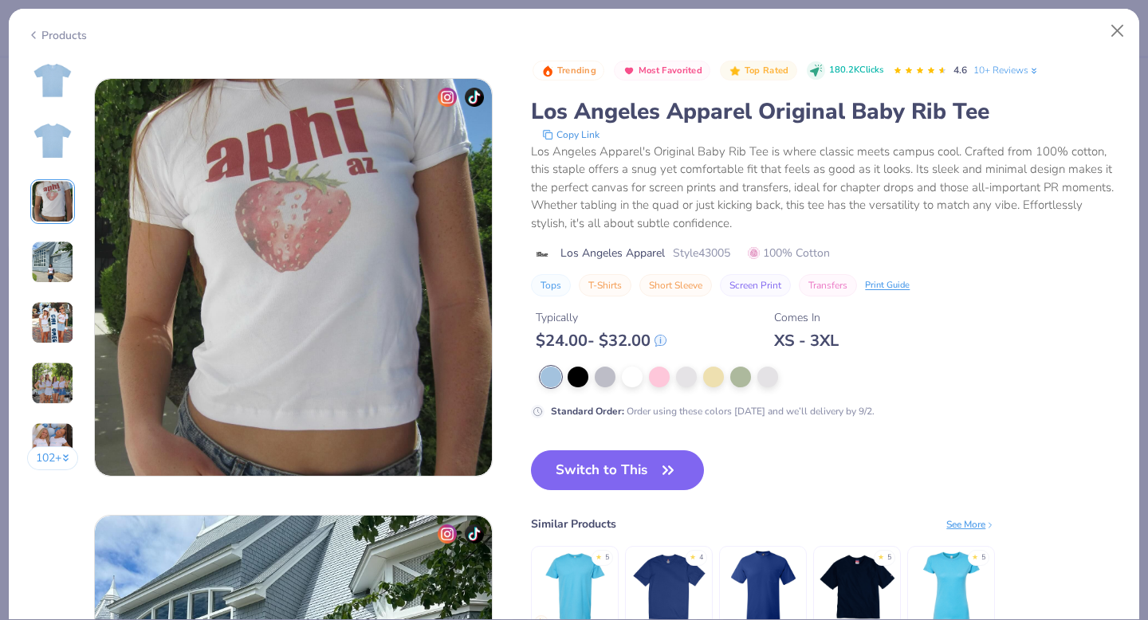
scroll to position [874, 0]
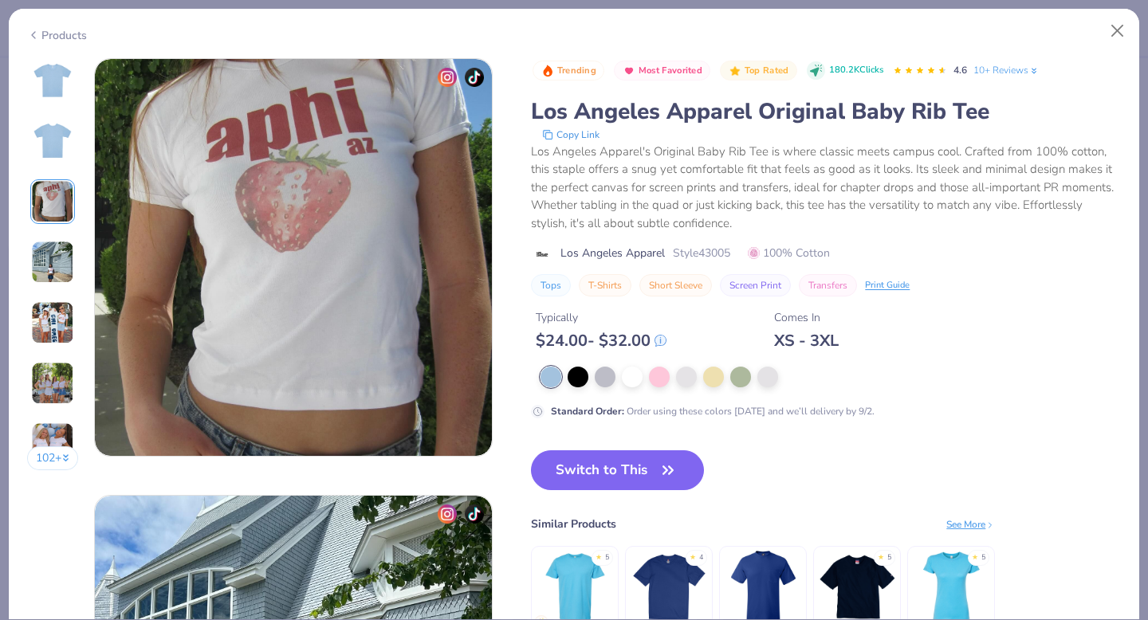
click at [59, 255] on img at bounding box center [52, 262] width 43 height 43
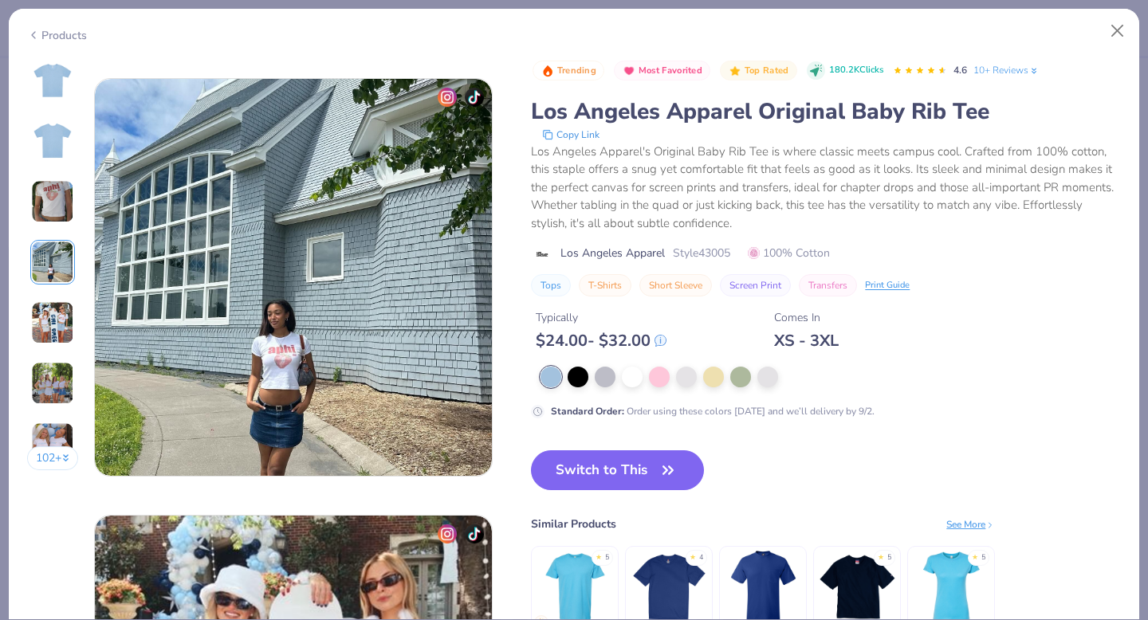
scroll to position [1311, 0]
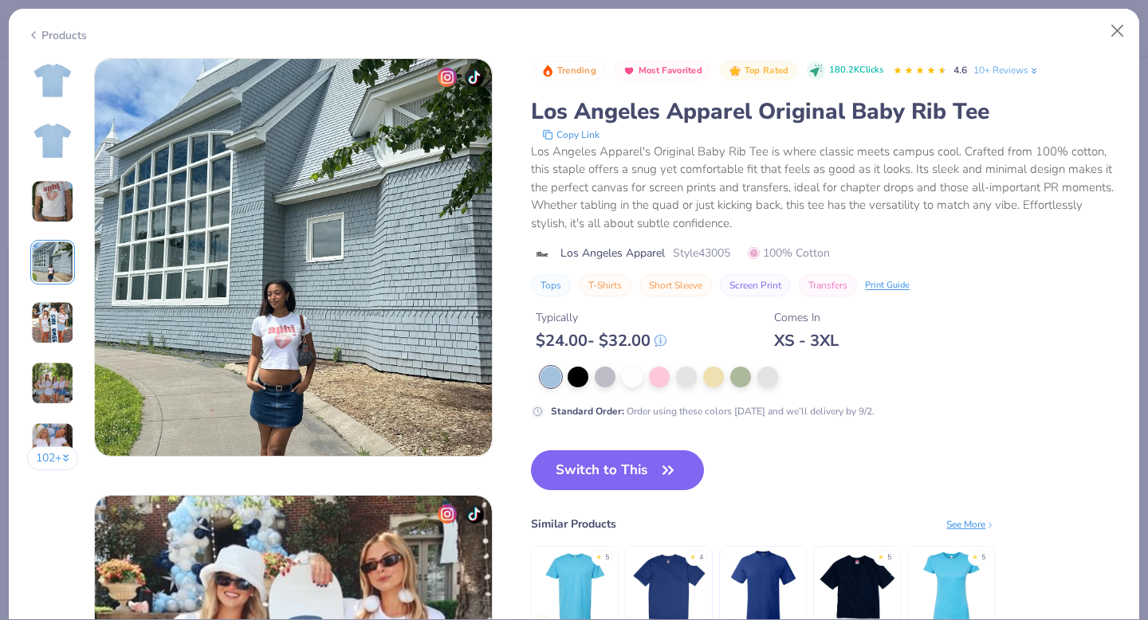
click at [61, 319] on img at bounding box center [52, 322] width 43 height 43
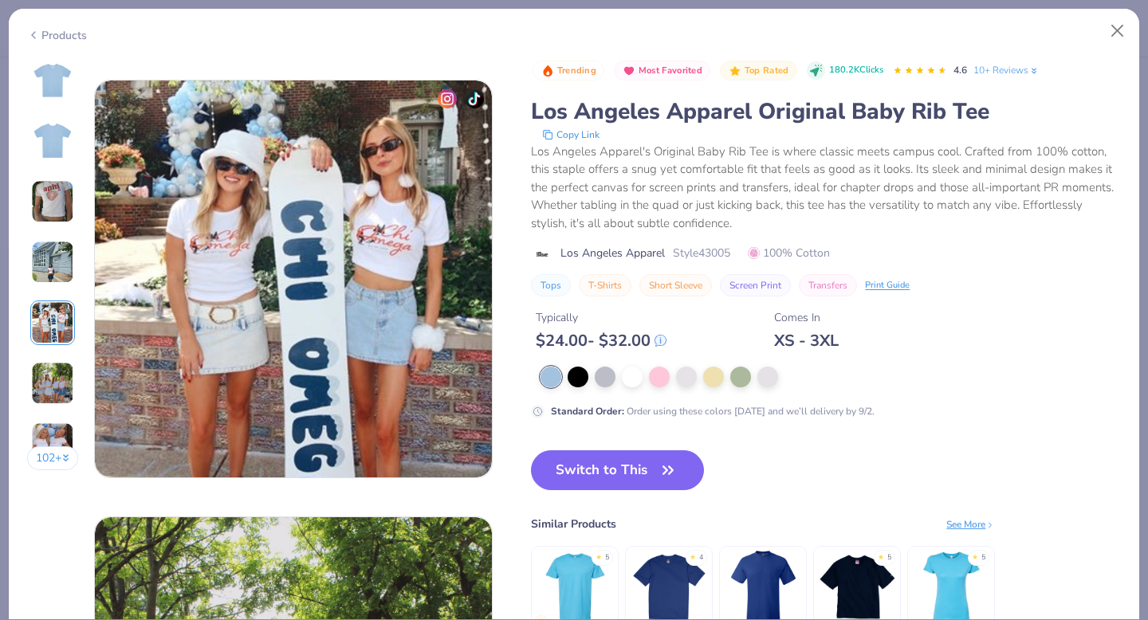
scroll to position [1748, 0]
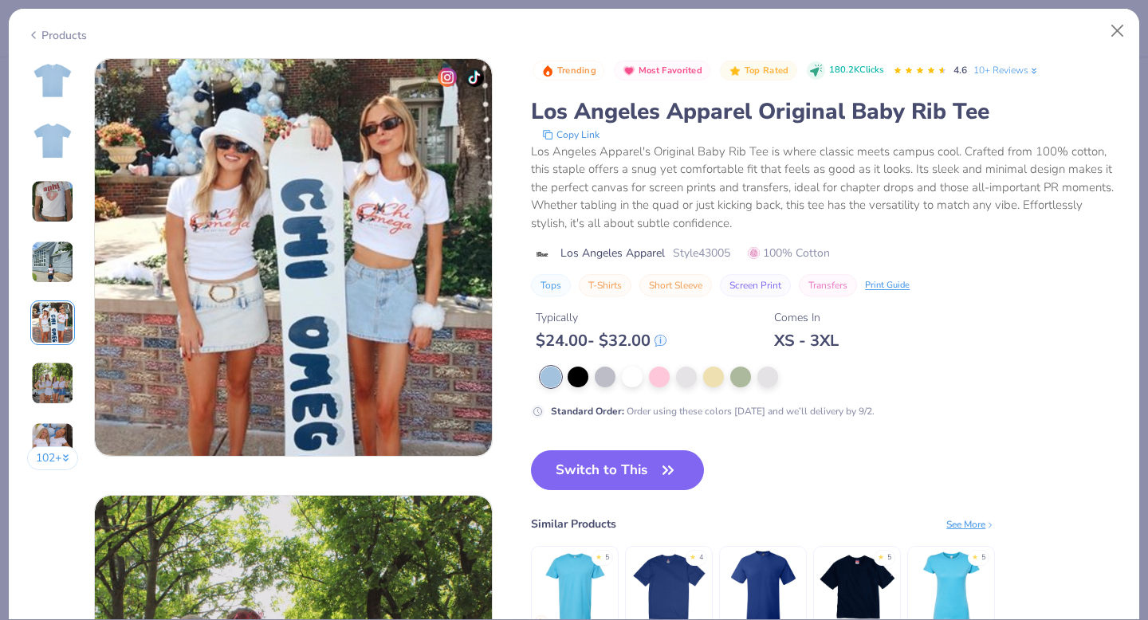
click at [57, 376] on img at bounding box center [52, 383] width 43 height 43
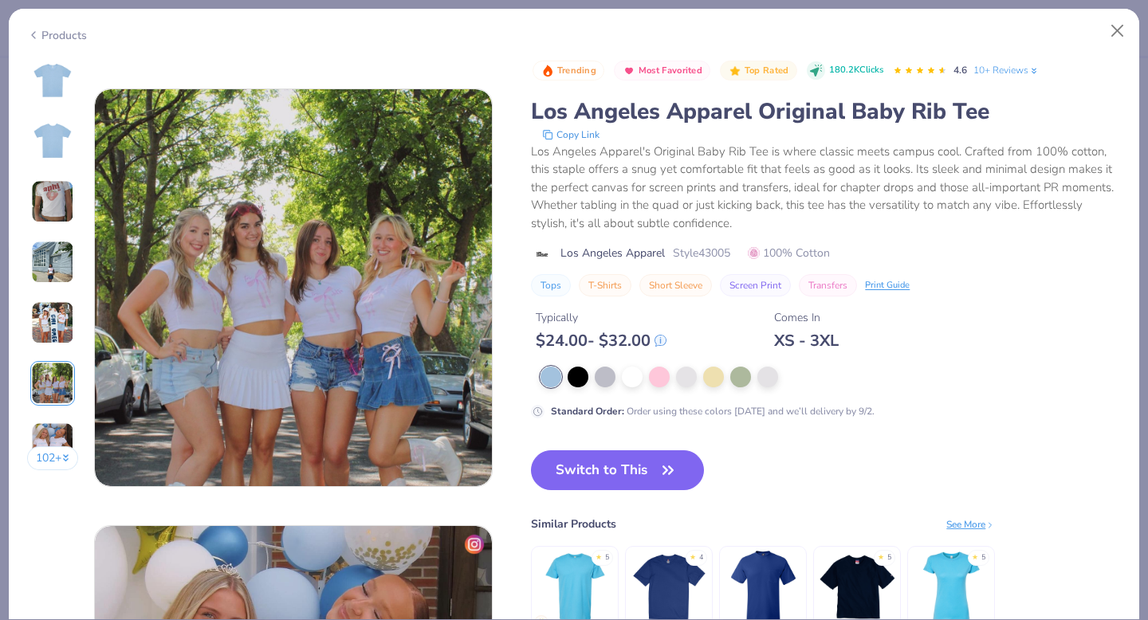
scroll to position [2185, 0]
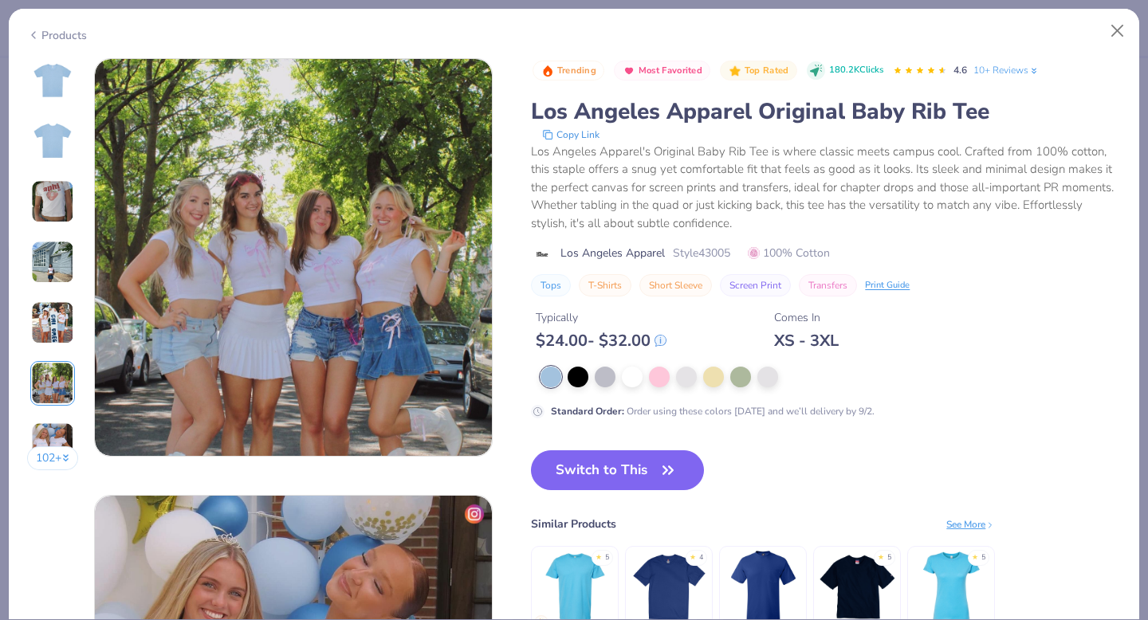
click at [60, 380] on img at bounding box center [52, 383] width 43 height 43
click at [57, 415] on div "102 +" at bounding box center [53, 270] width 52 height 424
click at [57, 434] on img at bounding box center [52, 444] width 43 height 43
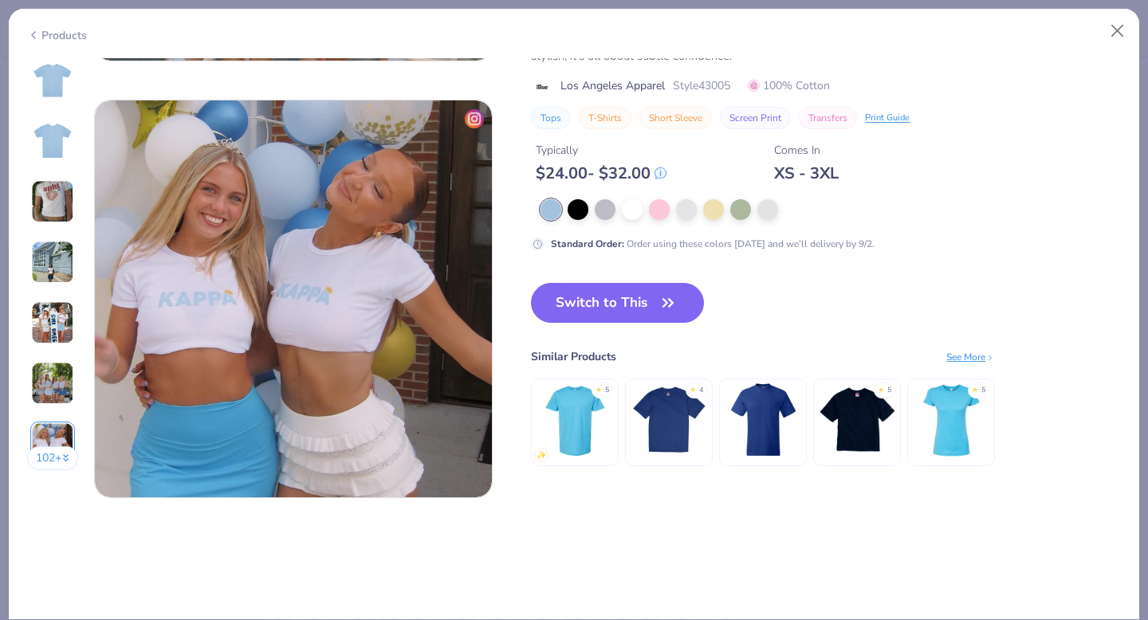
scroll to position [2622, 0]
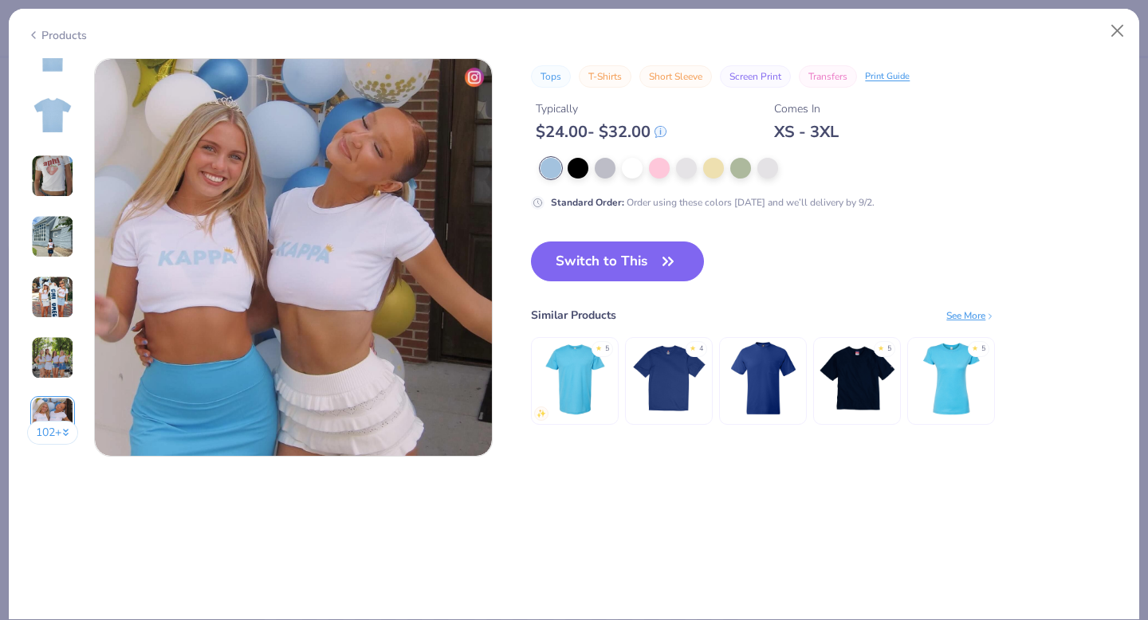
click at [66, 456] on div "102 + 30 AA Alpha Phi, The University of Arizona AA Alpha Phi, The University o…" at bounding box center [574, 339] width 1131 height 562
click at [50, 429] on button "102 +" at bounding box center [53, 433] width 52 height 24
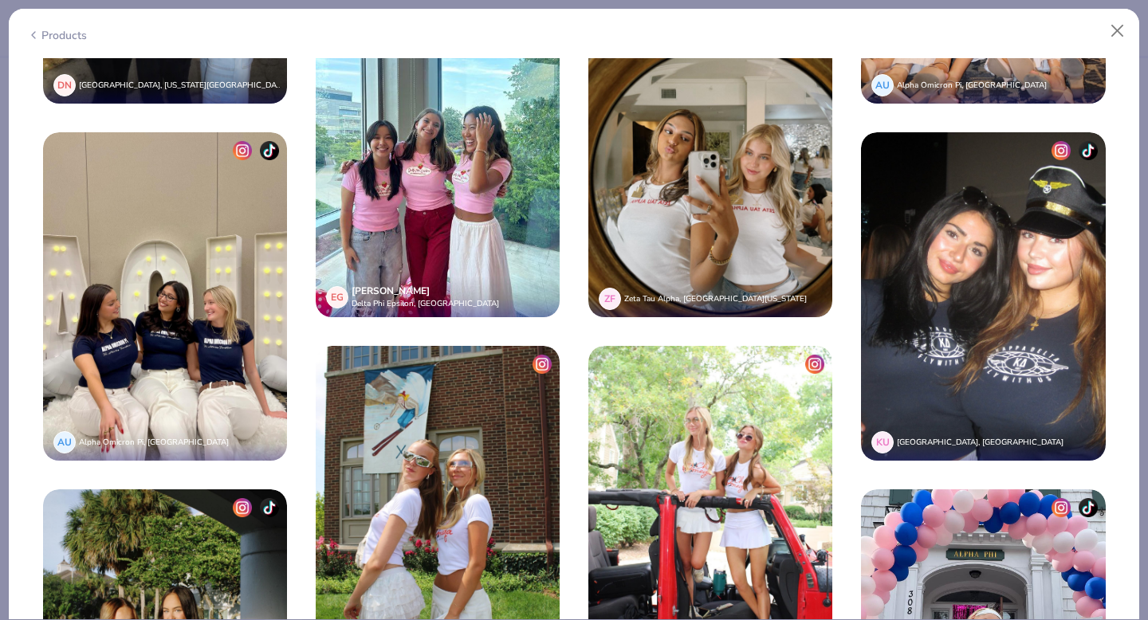
scroll to position [3473, 0]
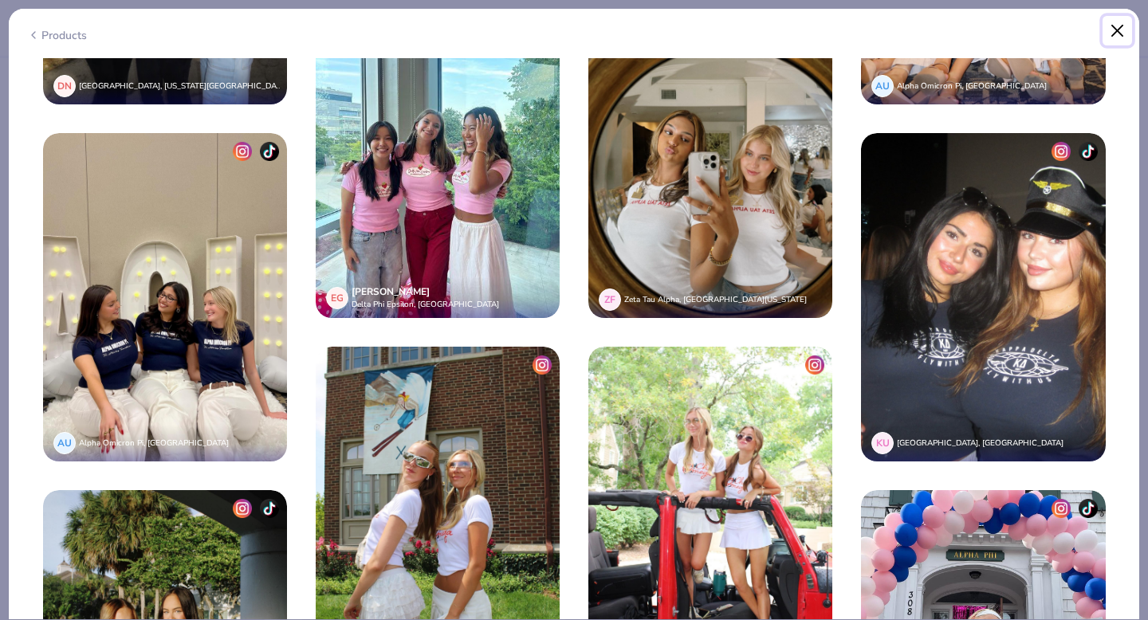
click at [1128, 26] on button "Close" at bounding box center [1118, 31] width 30 height 30
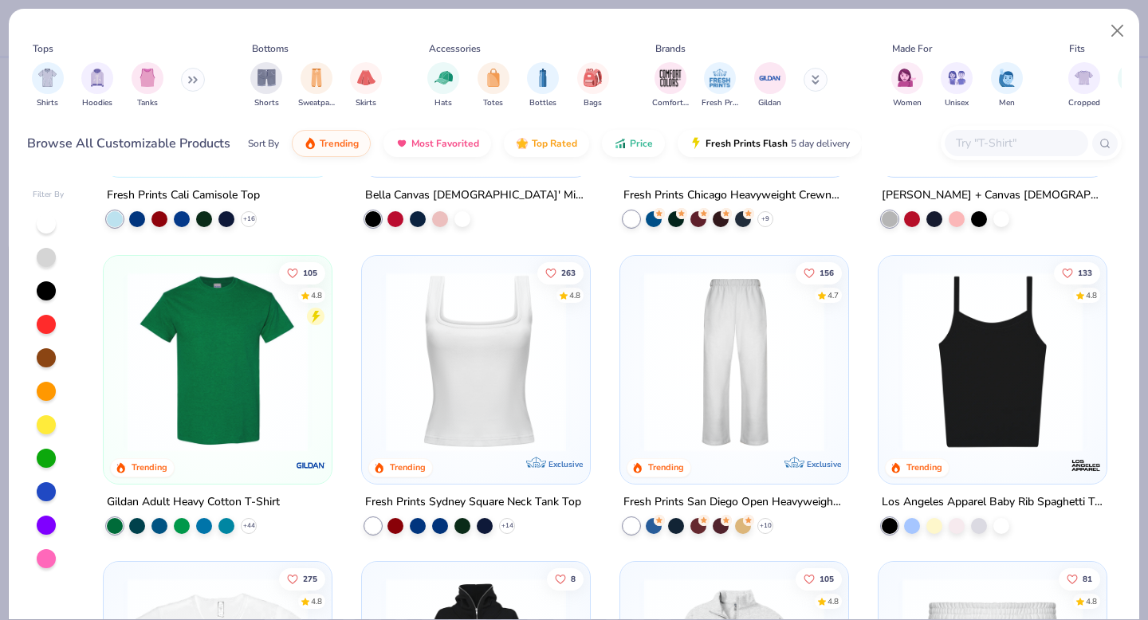
click at [995, 148] on input "text" at bounding box center [1015, 143] width 123 height 18
click at [1119, 28] on button "Close" at bounding box center [1118, 31] width 30 height 30
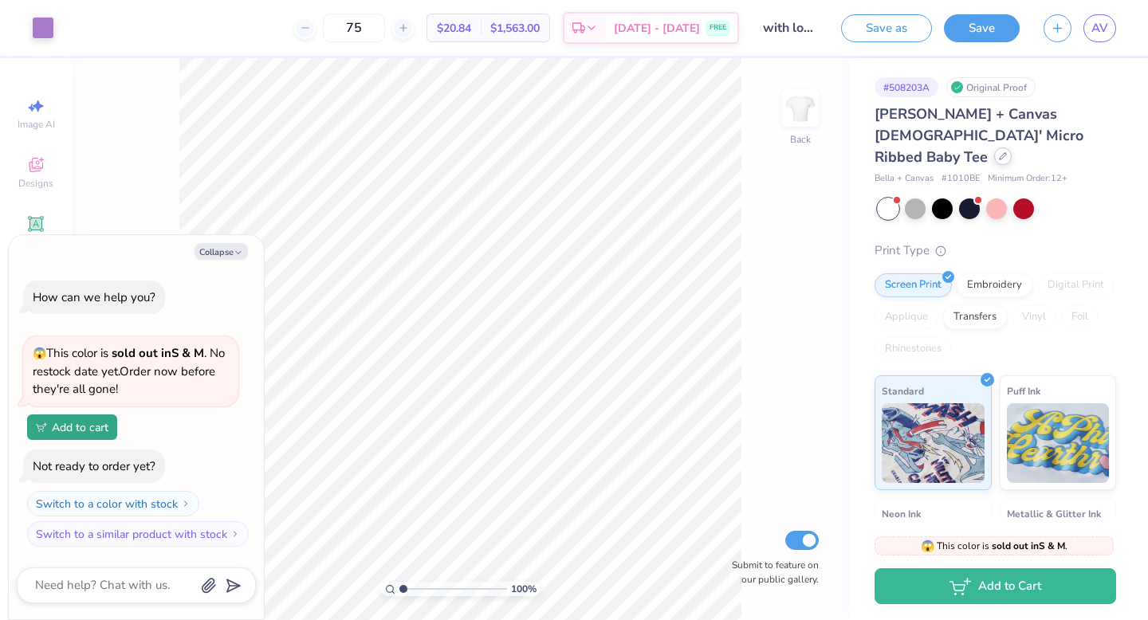
click at [994, 148] on div at bounding box center [1003, 157] width 18 height 18
type textarea "x"
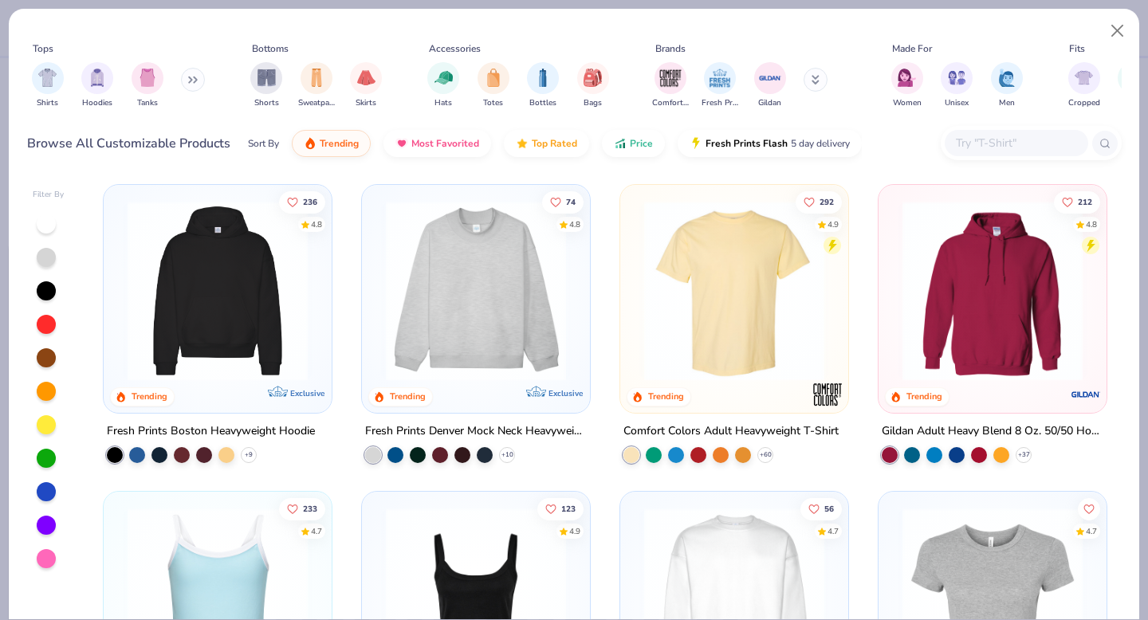
click at [1001, 145] on input "text" at bounding box center [1015, 143] width 123 height 18
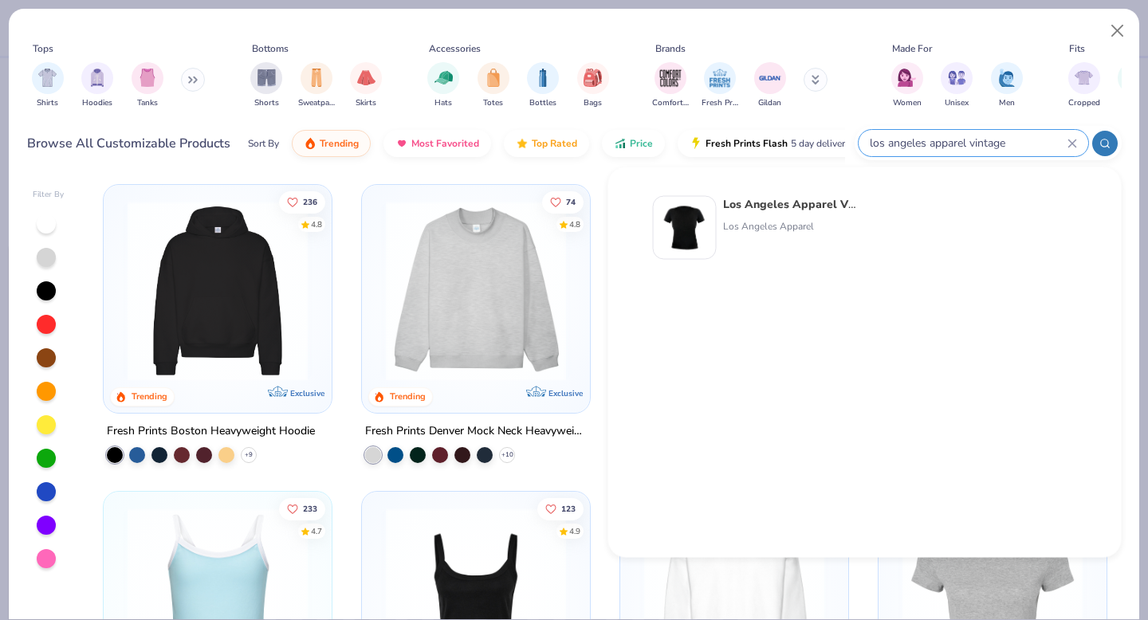
type input "los angeles apparel vintage"
click at [694, 238] on img at bounding box center [684, 227] width 49 height 49
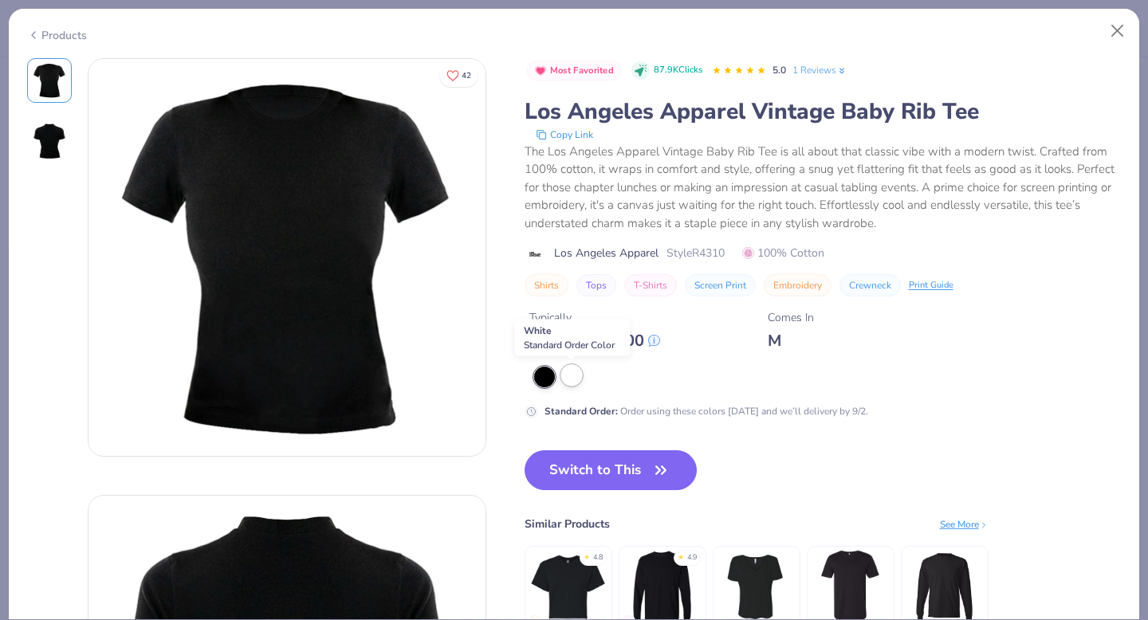
click at [574, 376] on div at bounding box center [571, 375] width 21 height 21
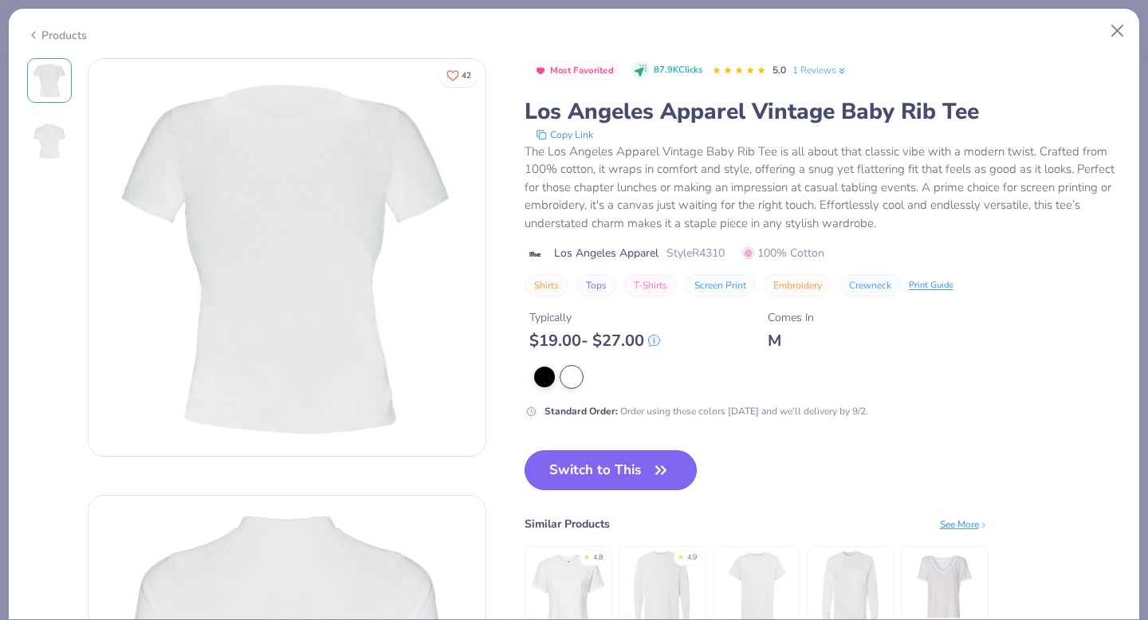
click at [626, 472] on button "Switch to This" at bounding box center [611, 471] width 173 height 40
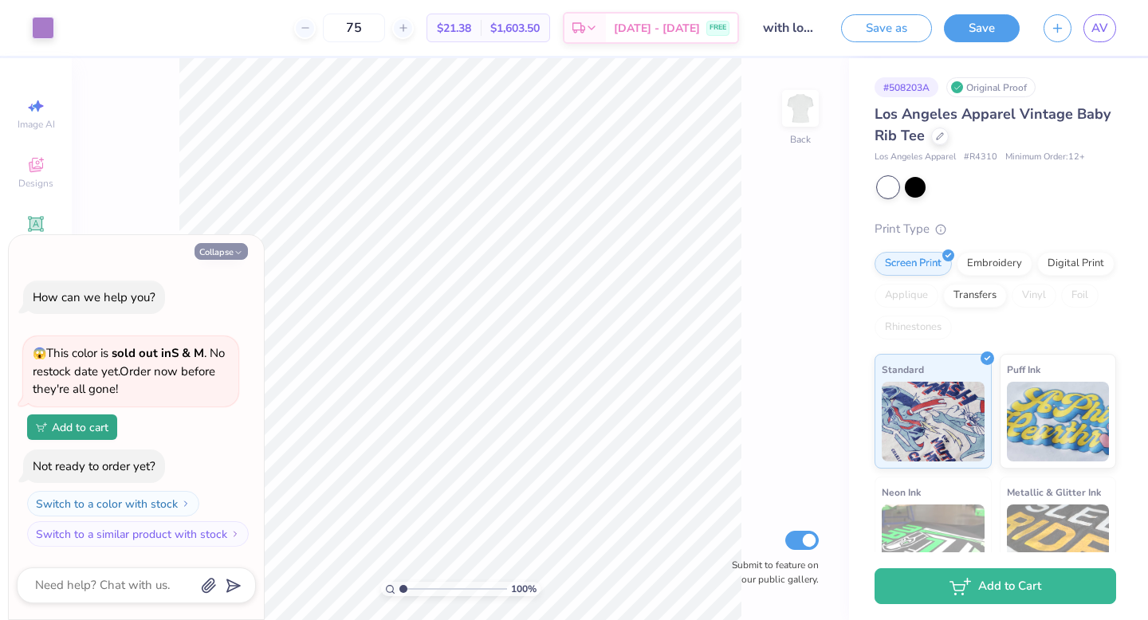
click at [231, 249] on button "Collapse" at bounding box center [221, 251] width 53 height 17
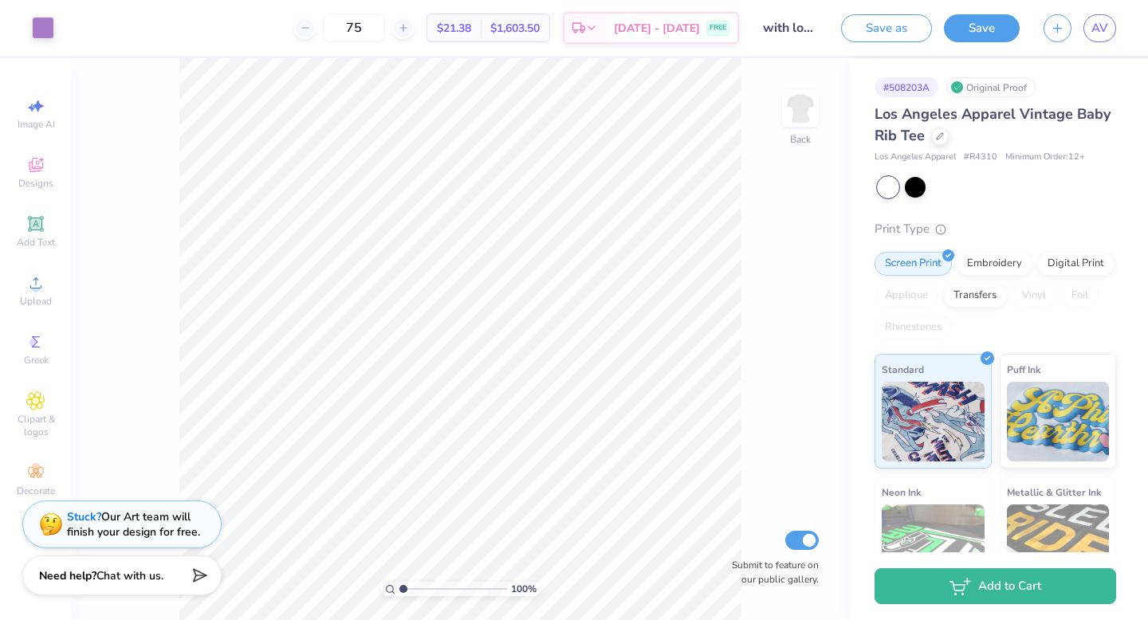
click at [163, 572] on span "Chat with us." at bounding box center [129, 576] width 67 height 15
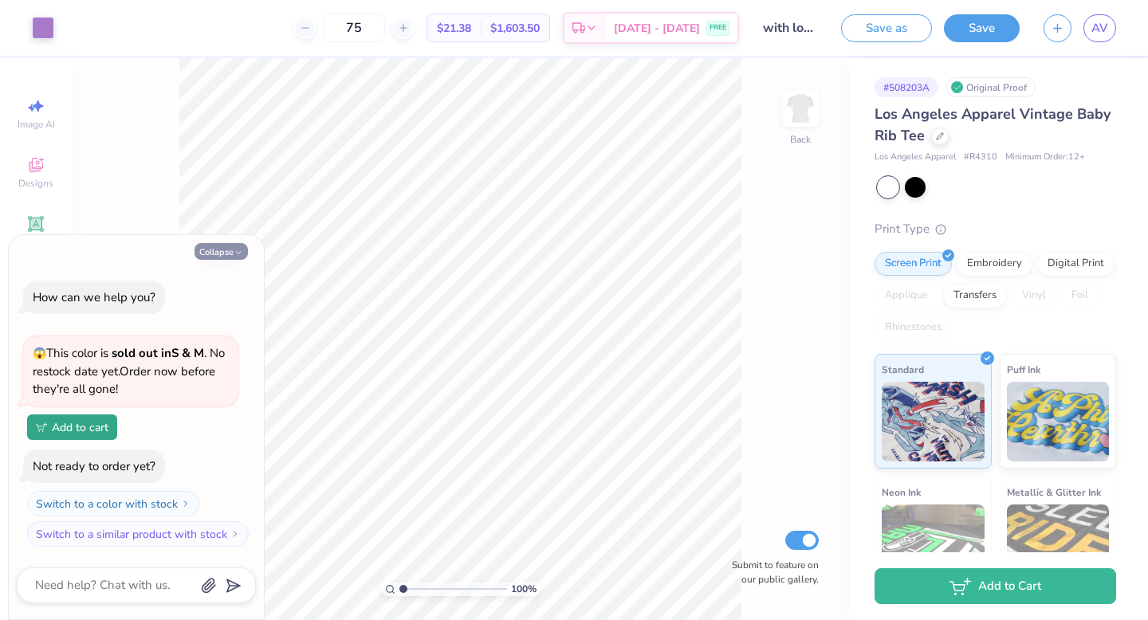
click at [231, 246] on button "Collapse" at bounding box center [221, 251] width 53 height 17
type textarea "x"
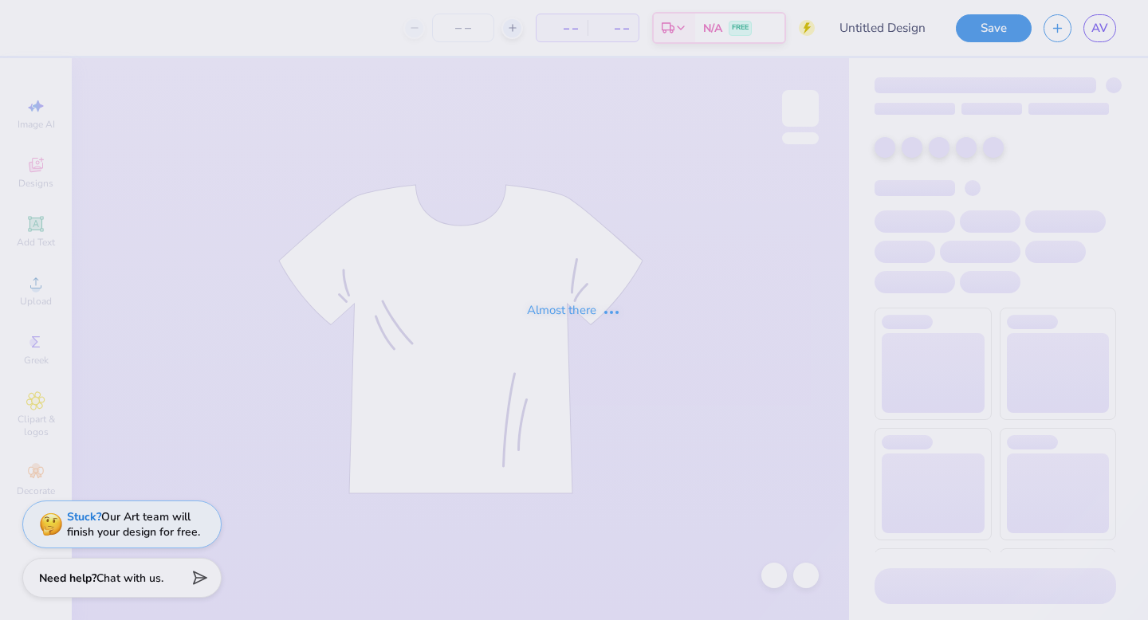
type input "with love, alpha chi"
type input "75"
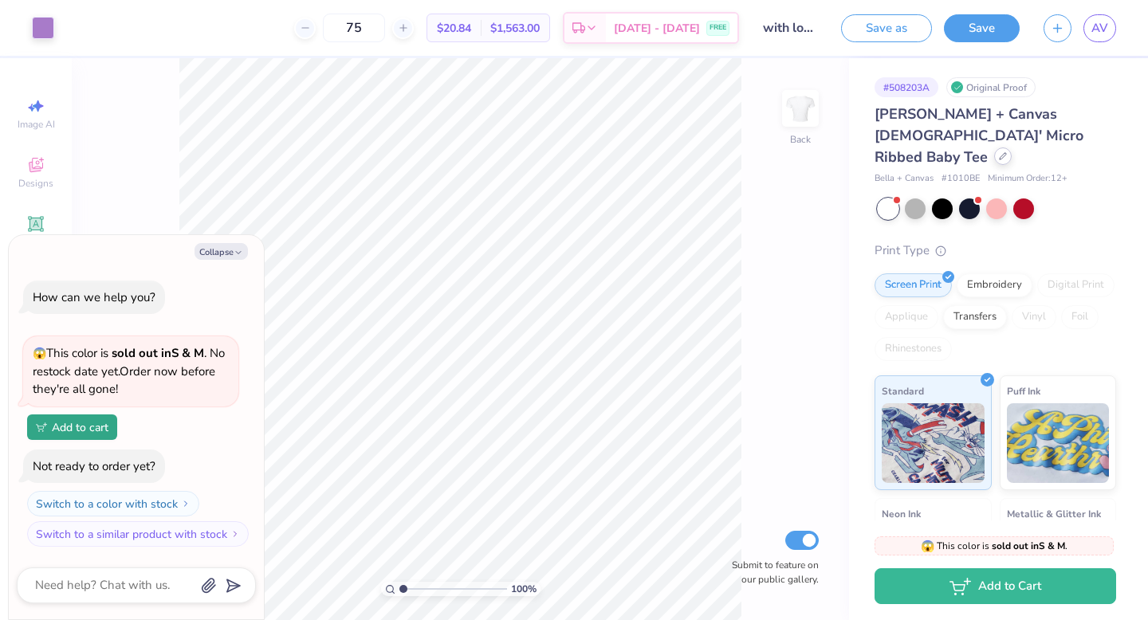
click at [994, 148] on div at bounding box center [1003, 157] width 18 height 18
type textarea "x"
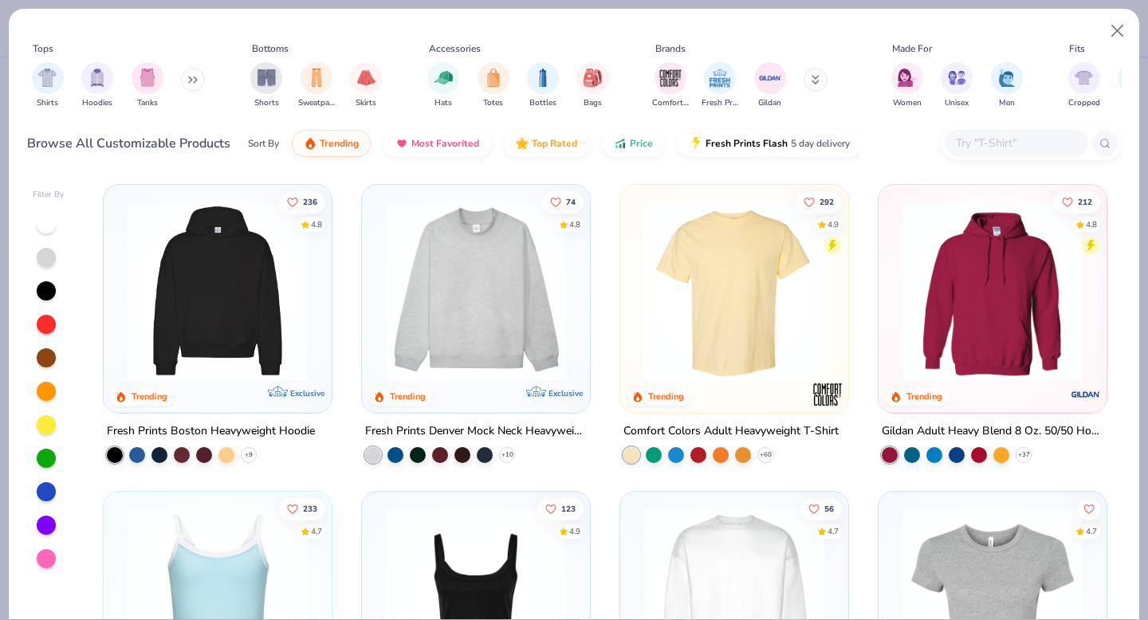
click at [1001, 132] on div at bounding box center [1017, 143] width 144 height 26
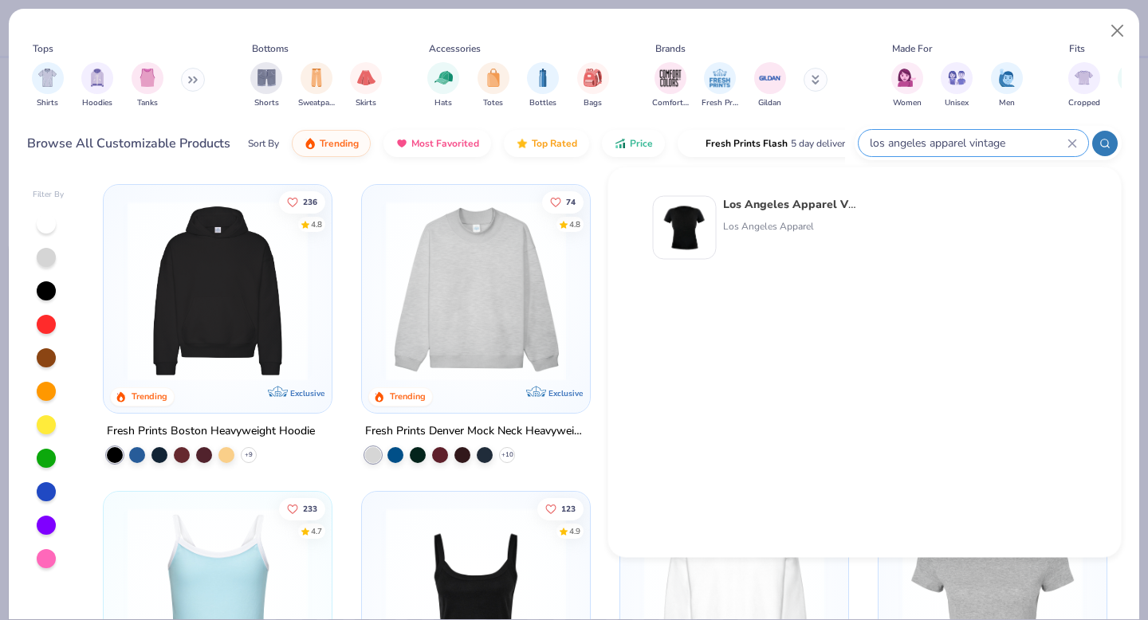
type input "los angeles apparel vintage"
click at [786, 204] on strong "Los Angeles Apparel Vintage" at bounding box center [802, 204] width 159 height 15
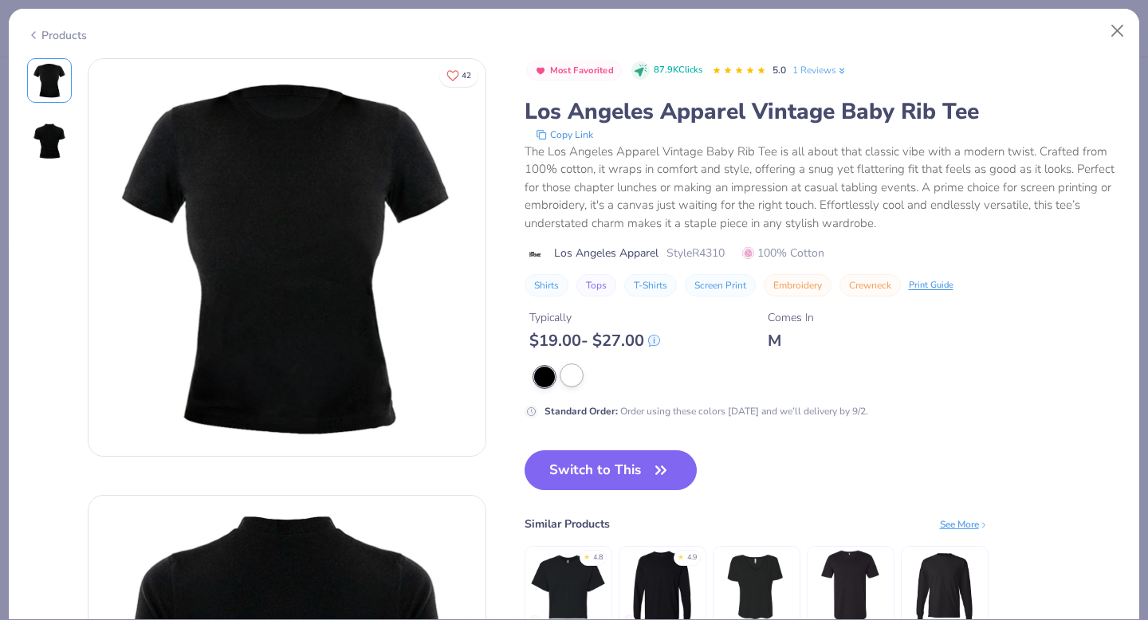
click at [573, 378] on div at bounding box center [571, 375] width 21 height 21
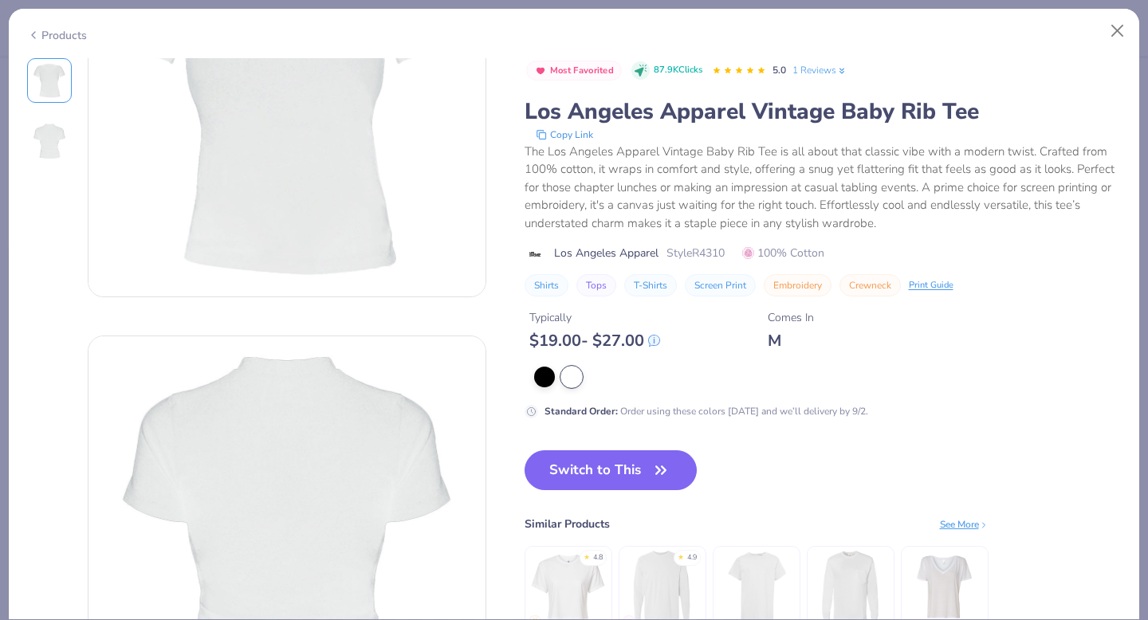
scroll to position [172, 0]
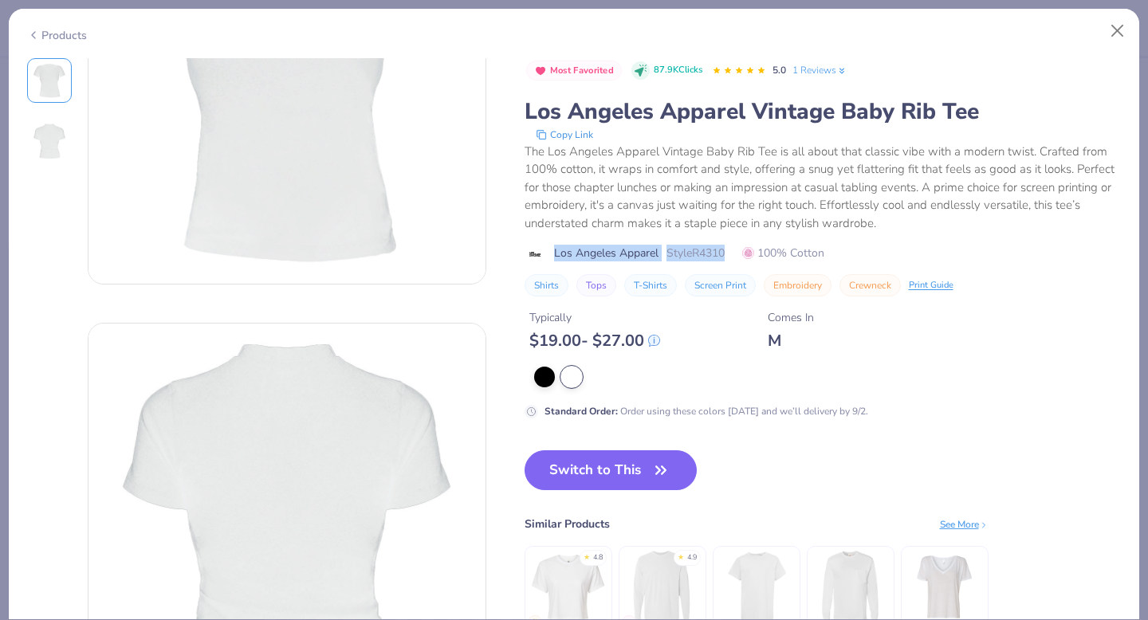
drag, startPoint x: 550, startPoint y: 253, endPoint x: 739, endPoint y: 255, distance: 189.0
click at [739, 255] on div "Los Angeles Apparel Style R4310 100% Cotton" at bounding box center [823, 253] width 597 height 17
copy div "Los Angeles Apparel Style R4310"
click at [625, 477] on button "Switch to This" at bounding box center [611, 471] width 173 height 40
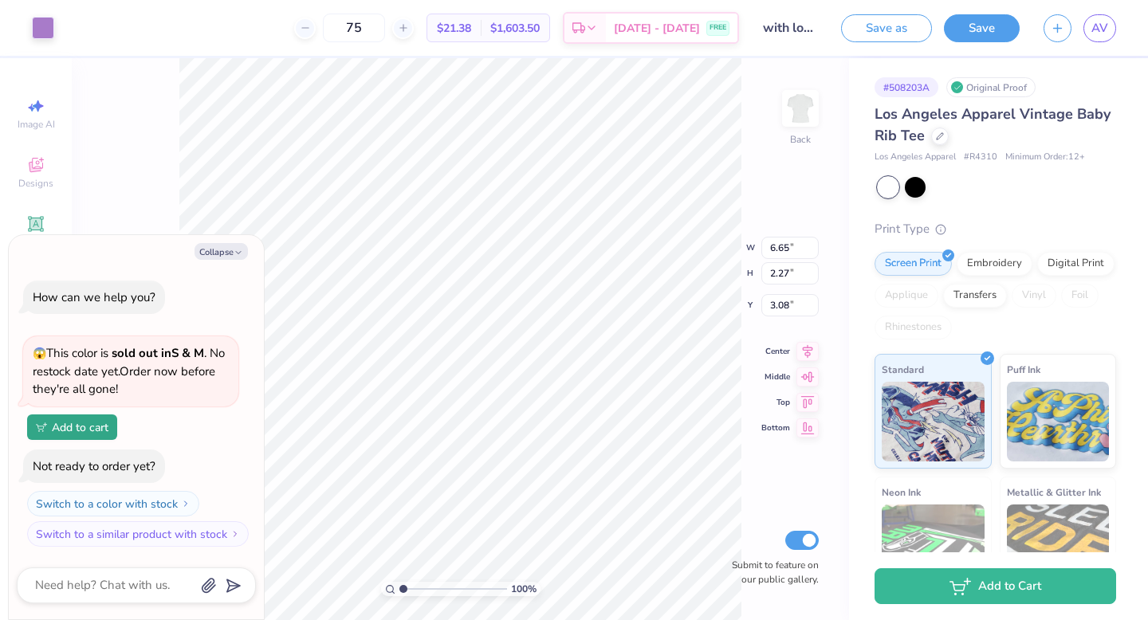
type textarea "x"
type input "1.87"
click at [992, 34] on button "Save" at bounding box center [982, 26] width 76 height 28
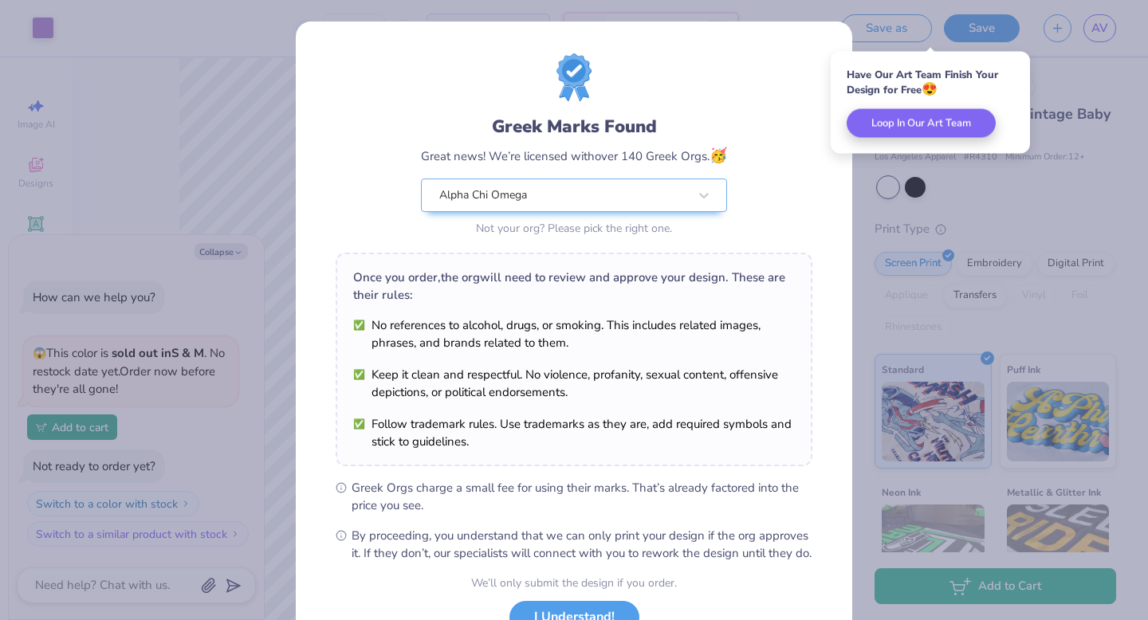
click at [958, 188] on div "Greek Marks Found Great news! We’re licensed with over 140 Greek Orgs. 🥳 Alpha …" at bounding box center [574, 310] width 1148 height 620
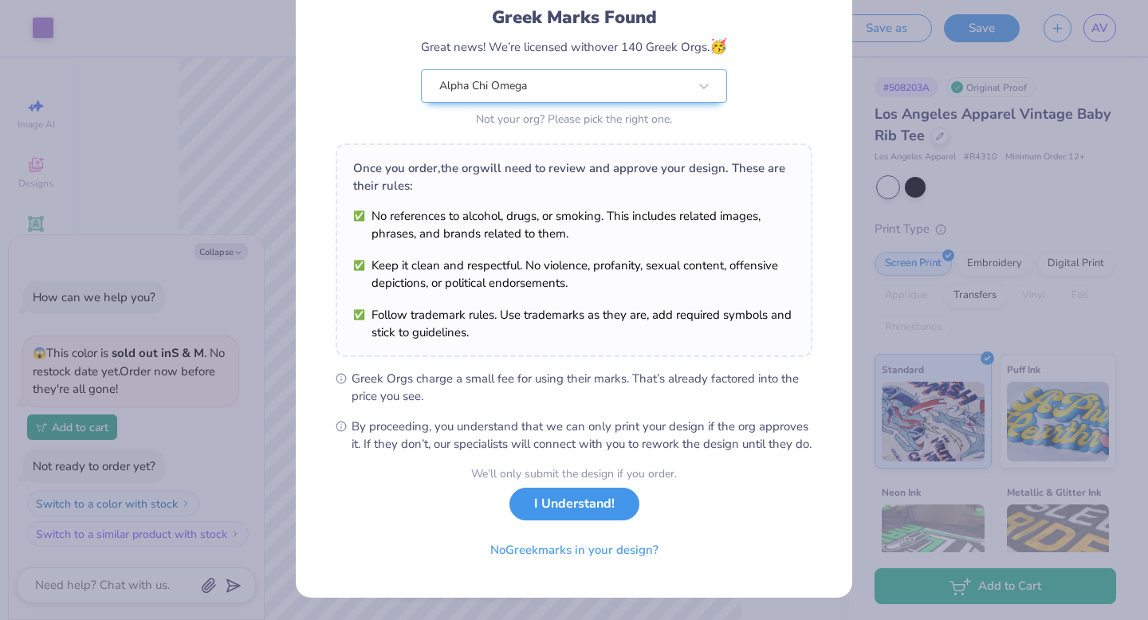
click at [602, 509] on button "I Understand!" at bounding box center [575, 504] width 130 height 33
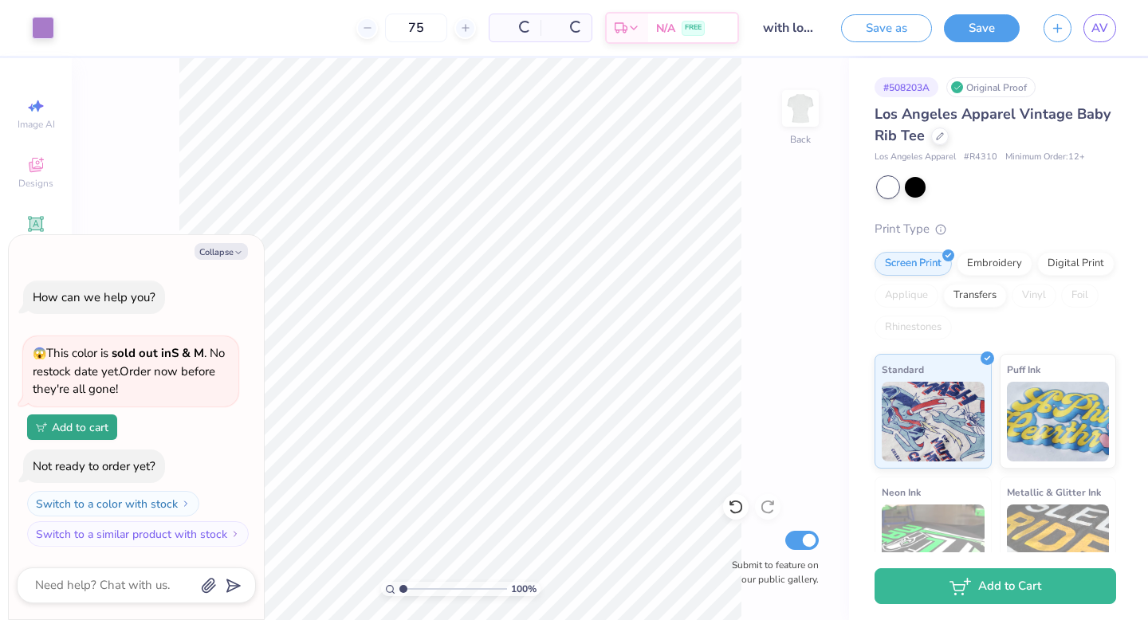
scroll to position [0, 0]
type textarea "x"
